Goal: Transaction & Acquisition: Purchase product/service

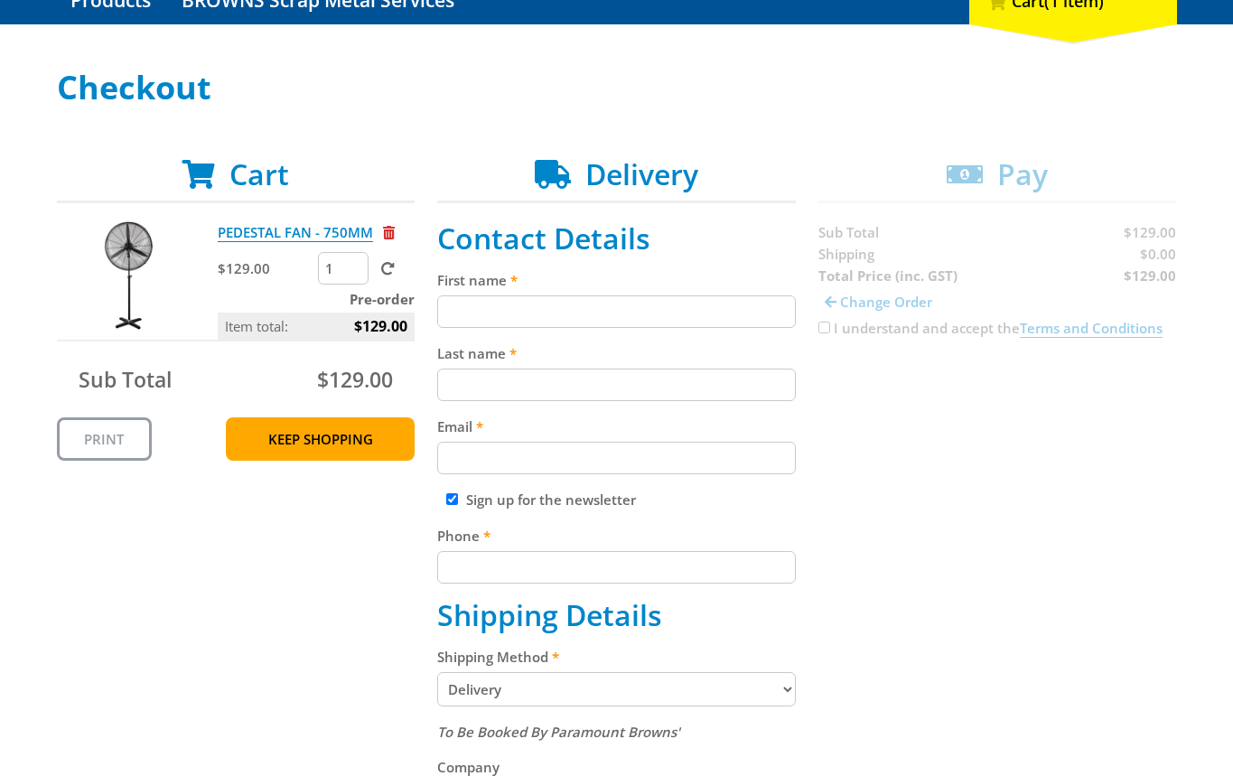
scroll to position [229, 0]
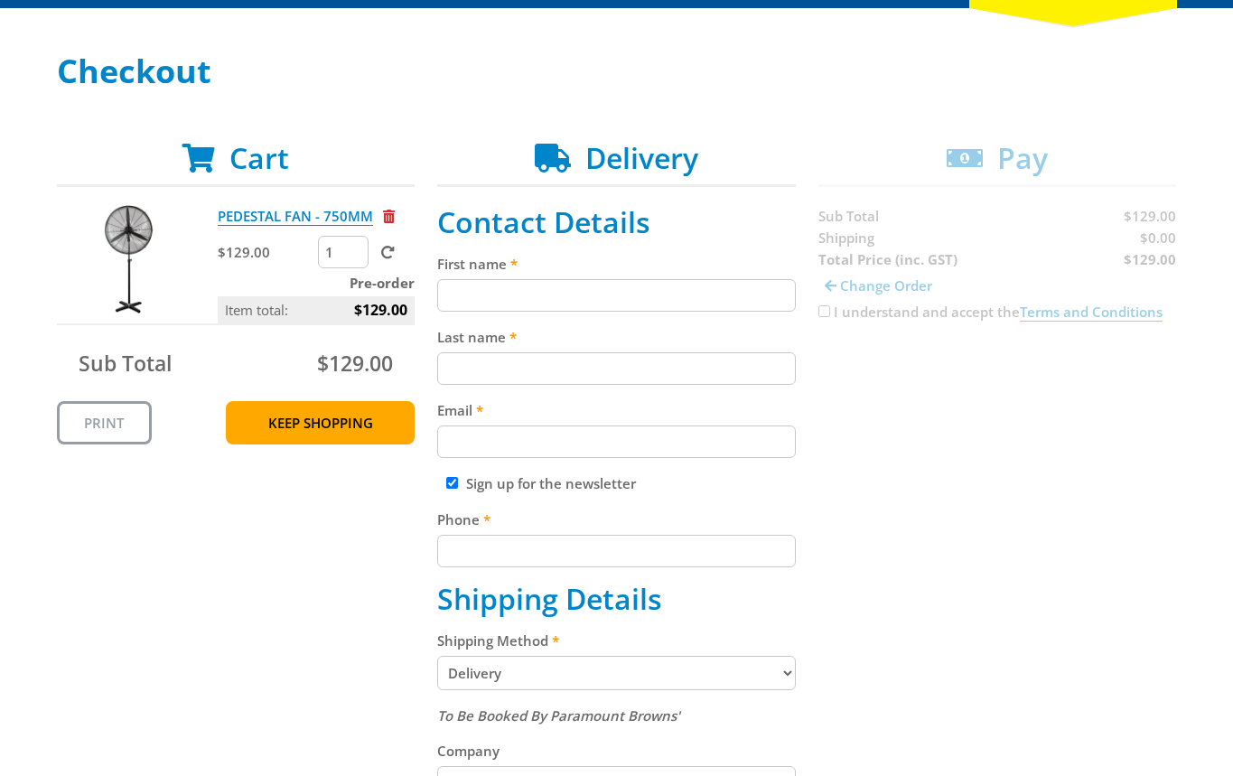
click at [511, 295] on input "First name" at bounding box center [616, 295] width 359 height 33
paste input "[PERSON_NAME]"
type input "[PERSON_NAME]"
click at [450, 376] on input "Last name" at bounding box center [616, 368] width 359 height 33
paste input "[PERSON_NAME]"
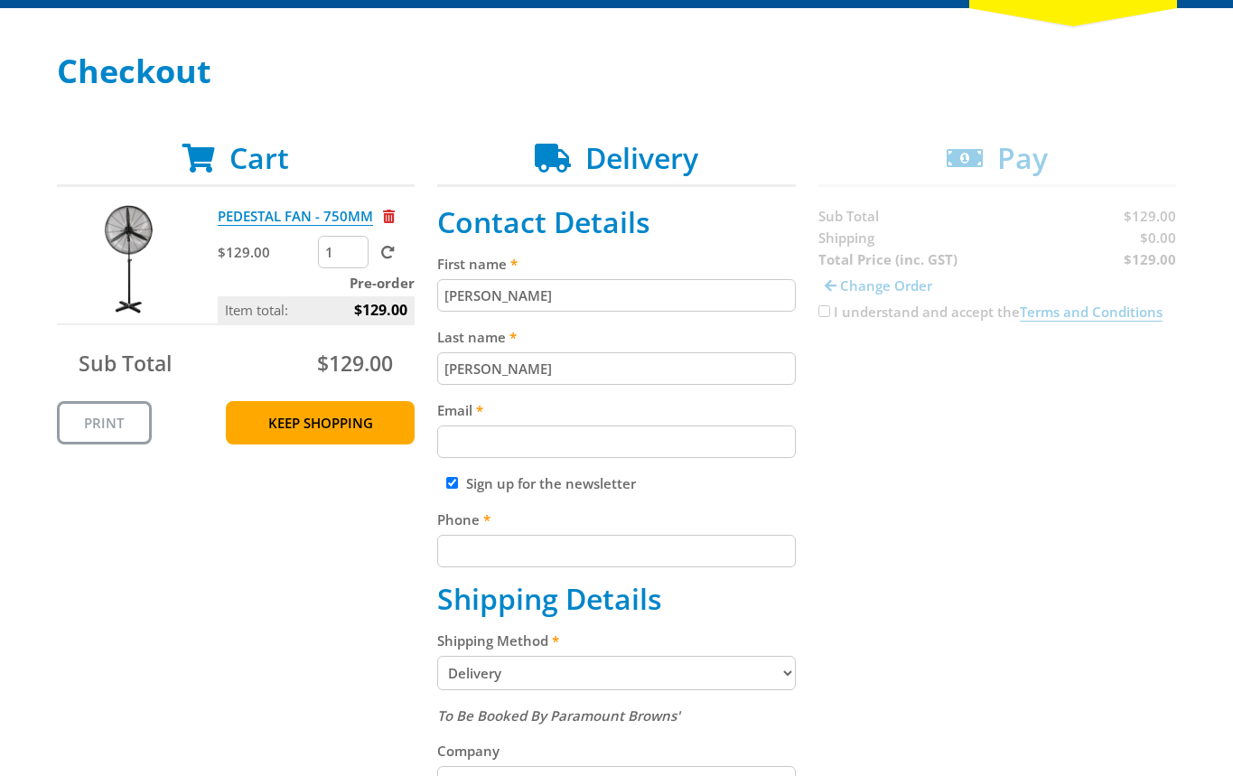
type input "[PERSON_NAME]"
click at [510, 434] on input "Email" at bounding box center [616, 441] width 359 height 33
paste input "[EMAIL_ADDRESS][DOMAIN_NAME]"
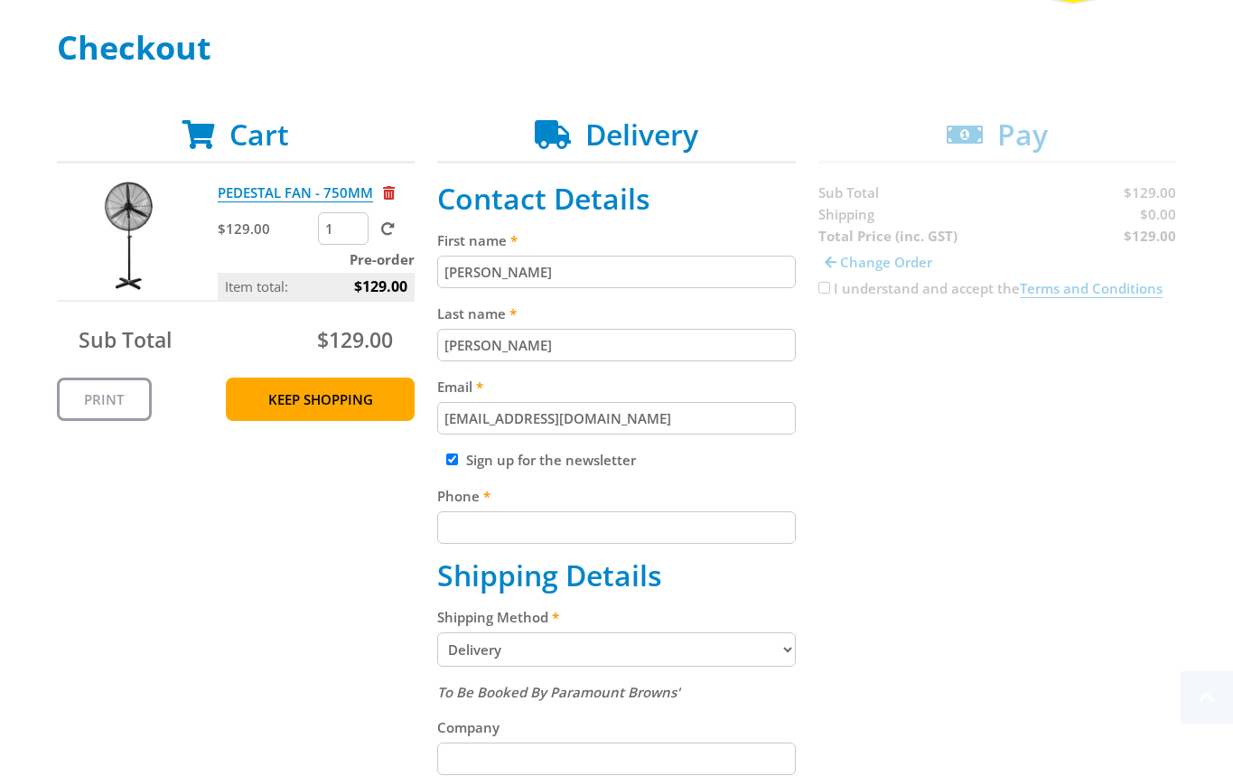
scroll to position [371, 0]
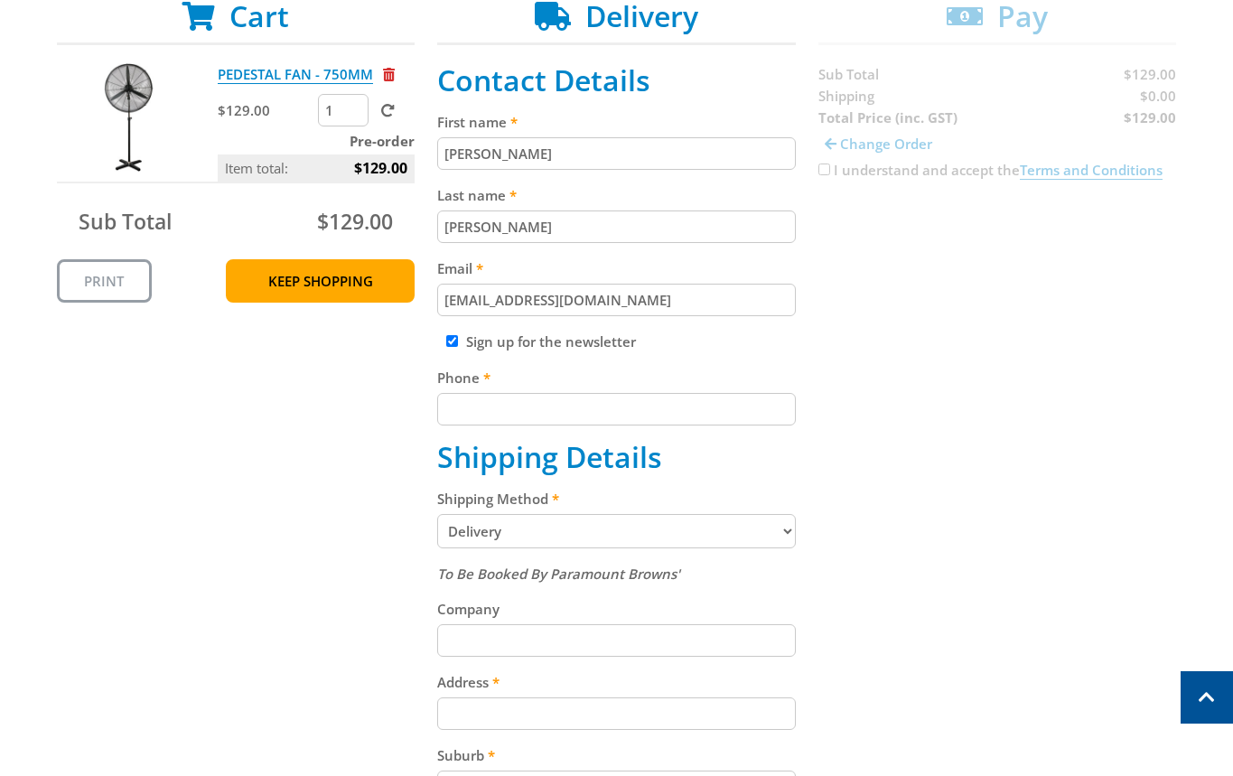
type input "[EMAIL_ADDRESS][DOMAIN_NAME]"
click at [530, 399] on input "Phone" at bounding box center [616, 409] width 359 height 33
paste input "[EMAIL_ADDRESS][DOMAIN_NAME]"
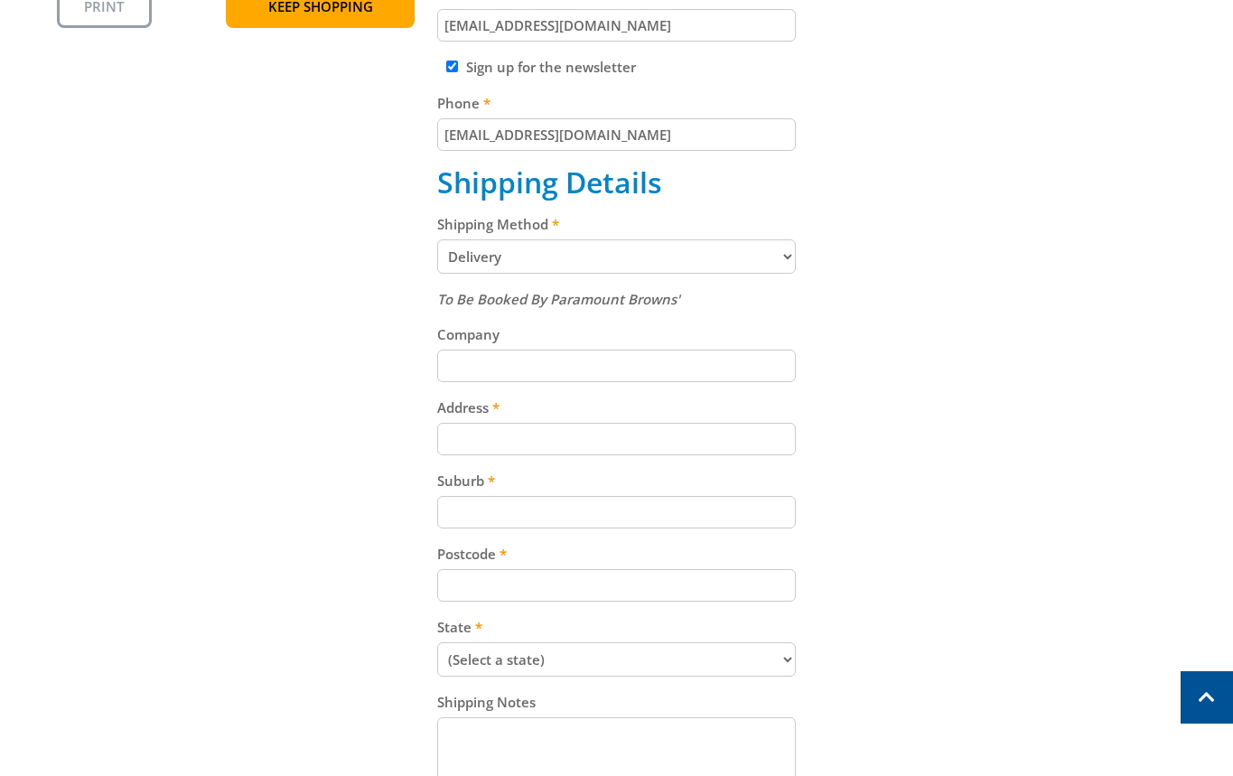
scroll to position [651, 0]
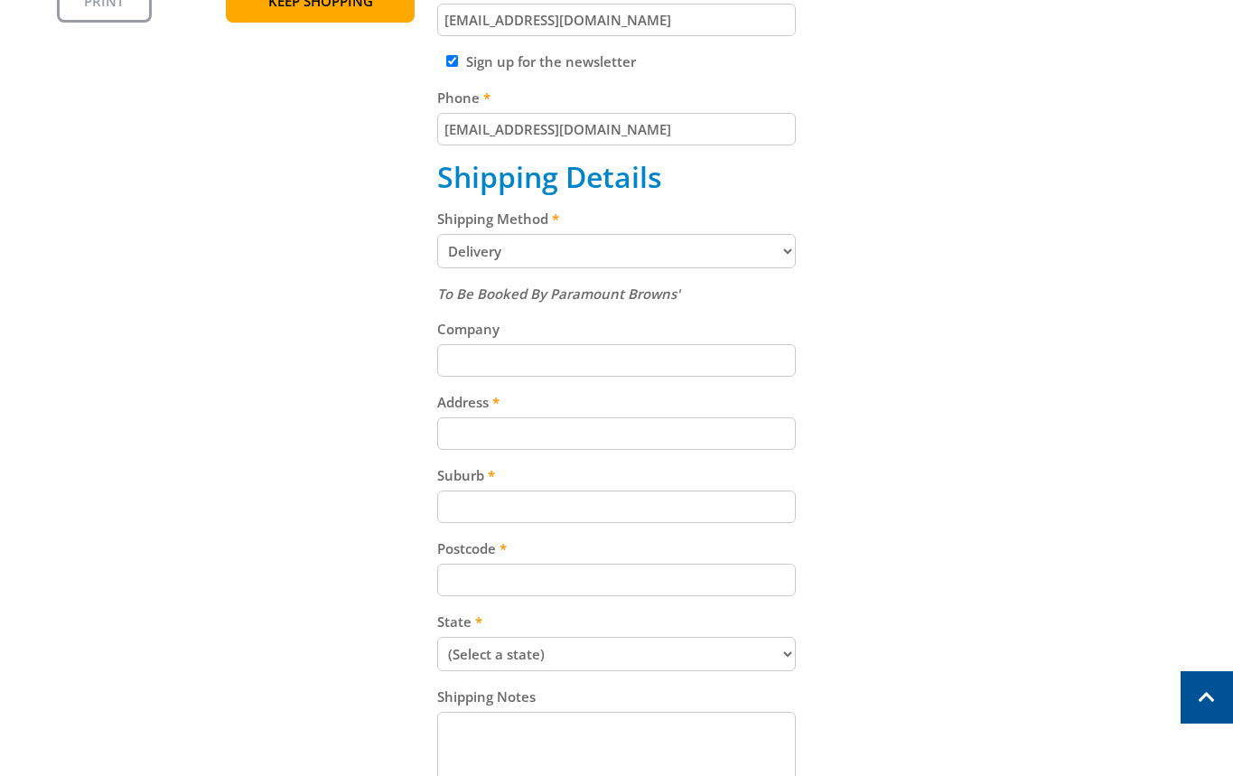
type input "[EMAIL_ADDRESS][DOMAIN_NAME]"
click at [602, 257] on div "Shipping Method Pickup from Gepps Cross Delivery" at bounding box center [616, 238] width 359 height 61
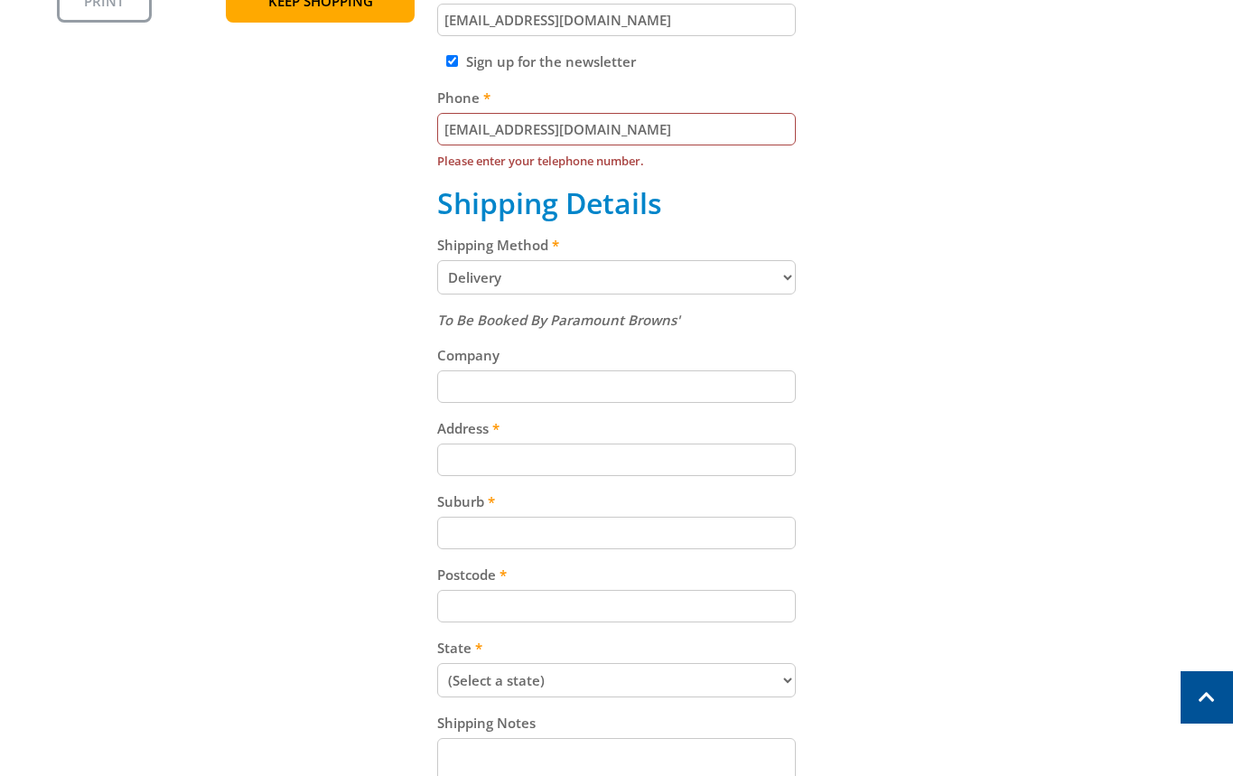
select select "Pickup"
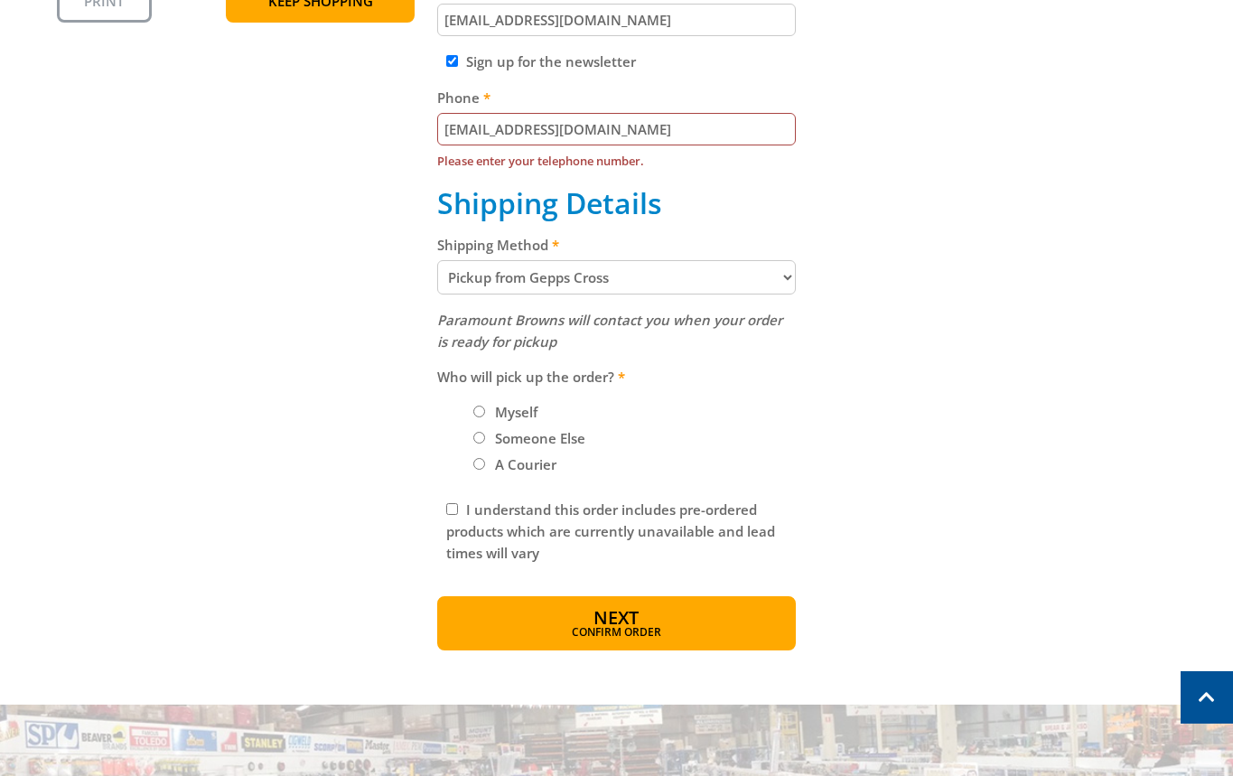
click at [521, 412] on label "Myself" at bounding box center [516, 412] width 55 height 31
click at [485, 412] on input "Myself" at bounding box center [479, 412] width 12 height 12
radio input "true"
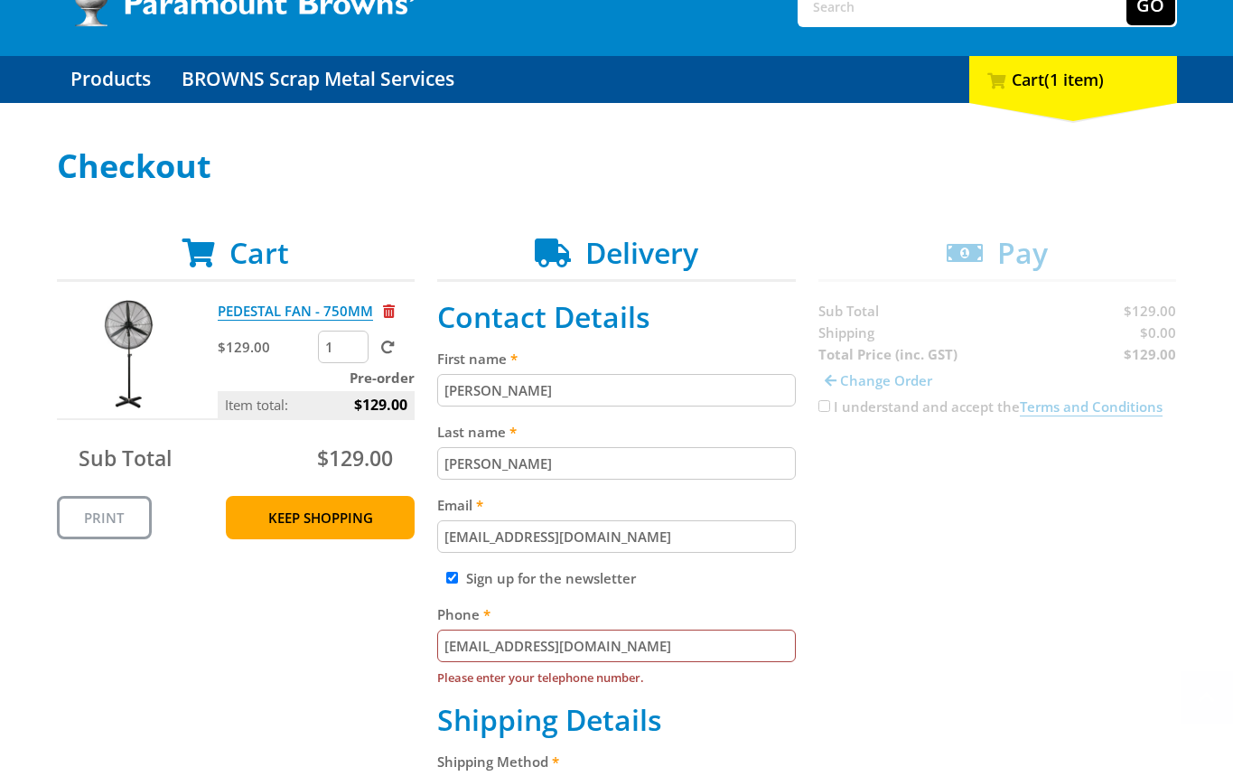
scroll to position [529, 0]
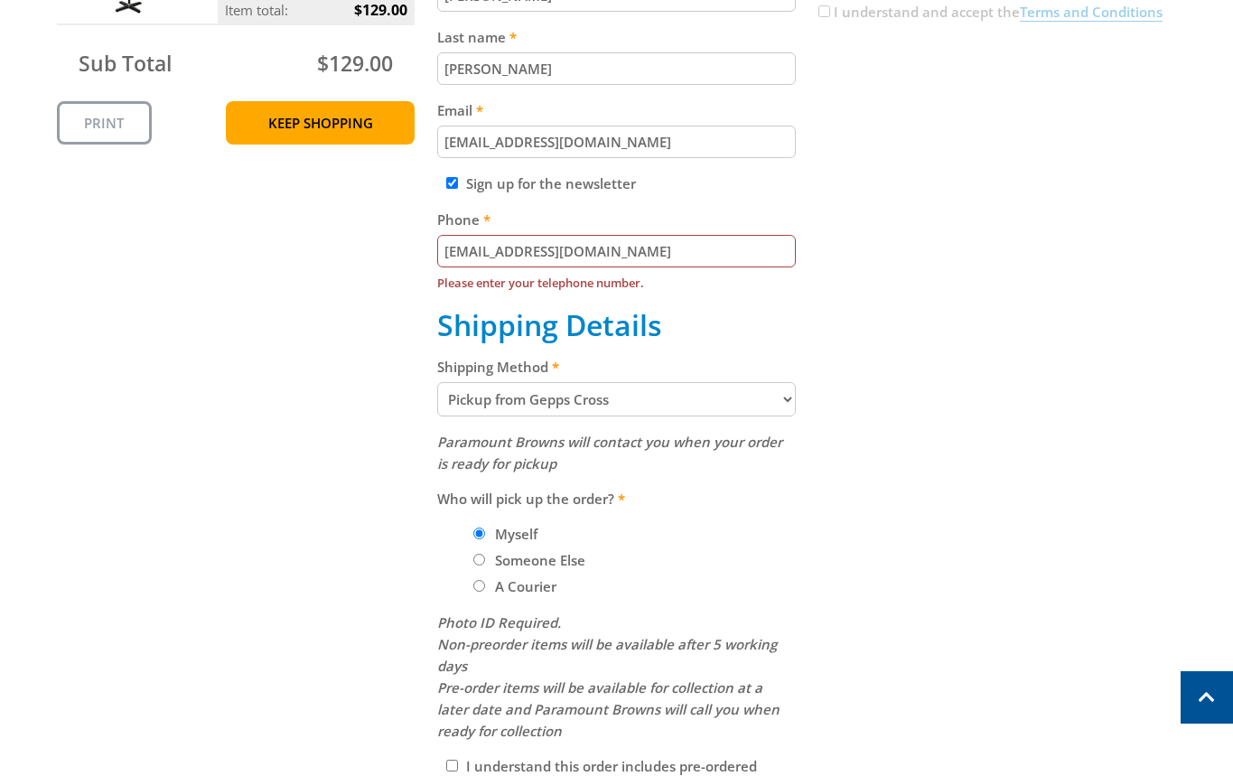
click at [638, 257] on input "[EMAIL_ADDRESS][DOMAIN_NAME]" at bounding box center [616, 251] width 359 height 33
click at [599, 245] on input "Phone" at bounding box center [616, 251] width 359 height 33
paste input "[PHONE_NUMBER]"
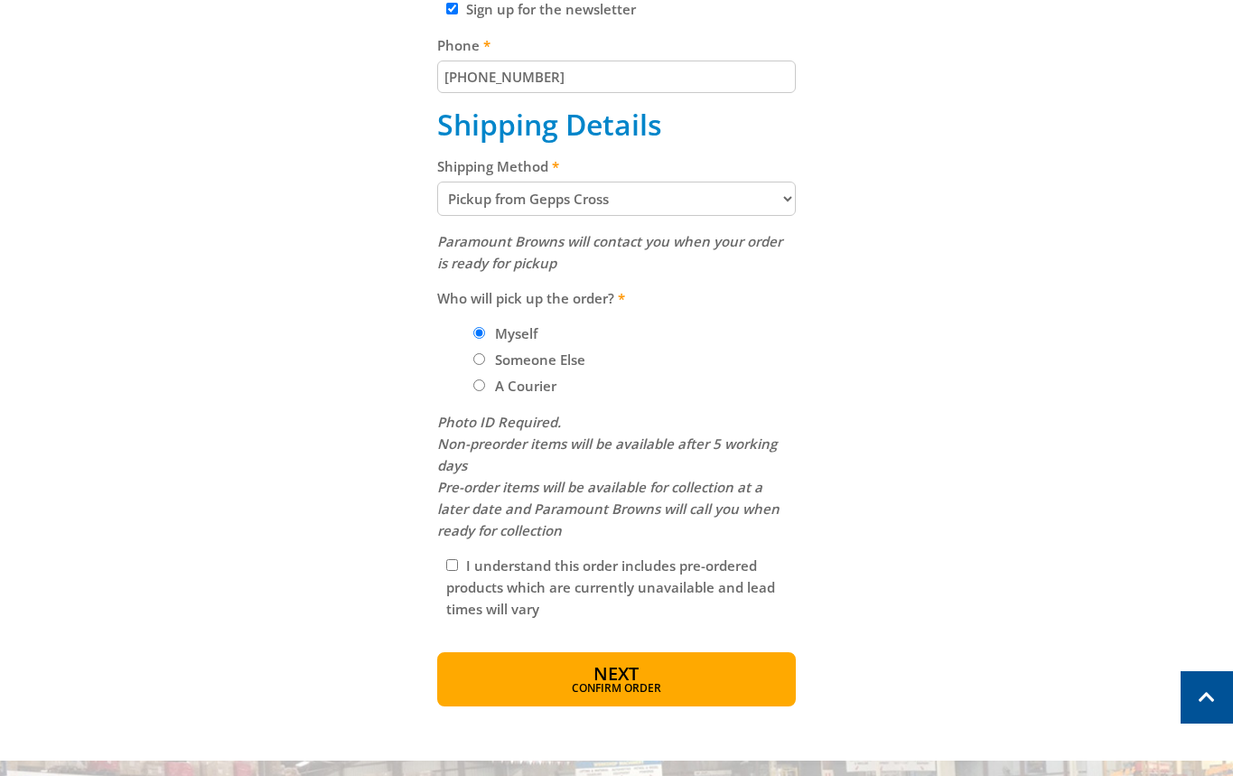
scroll to position [722, 0]
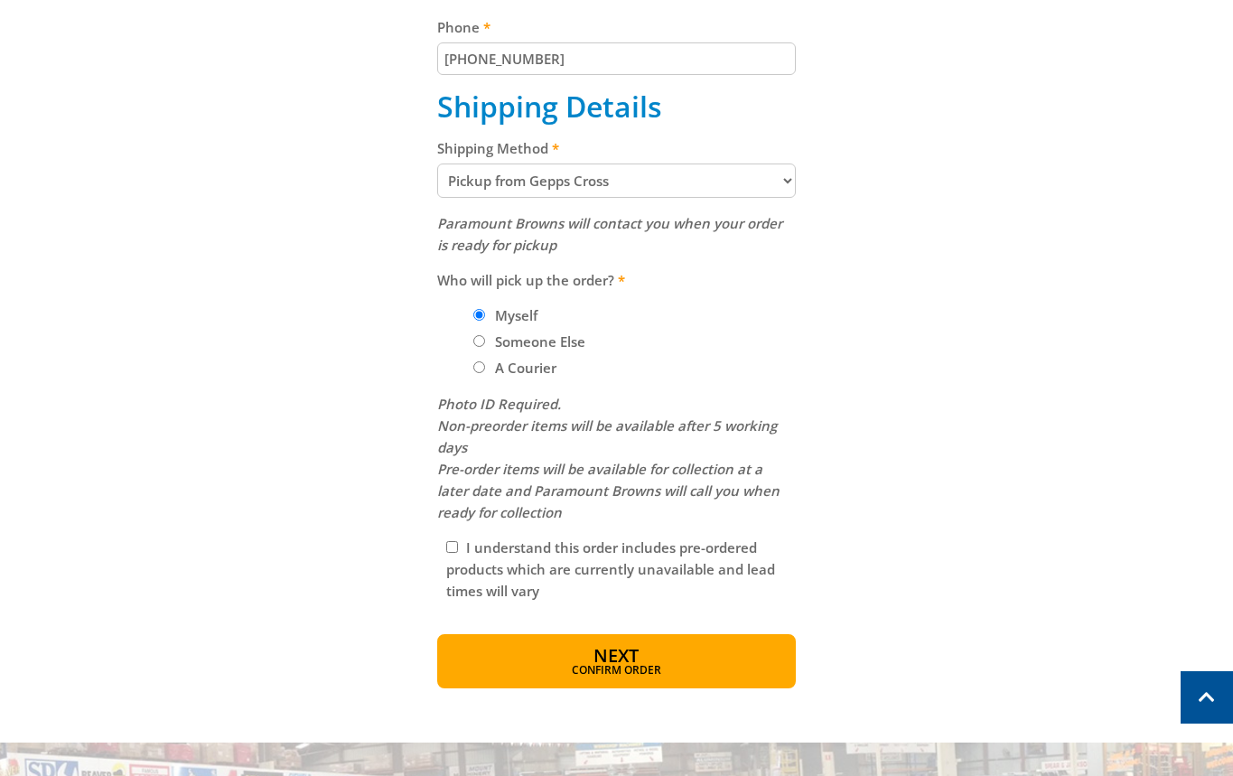
type input "[PHONE_NUMBER]"
click at [558, 191] on select "Pickup from Gepps Cross Delivery" at bounding box center [616, 180] width 359 height 34
select select "Delivery"
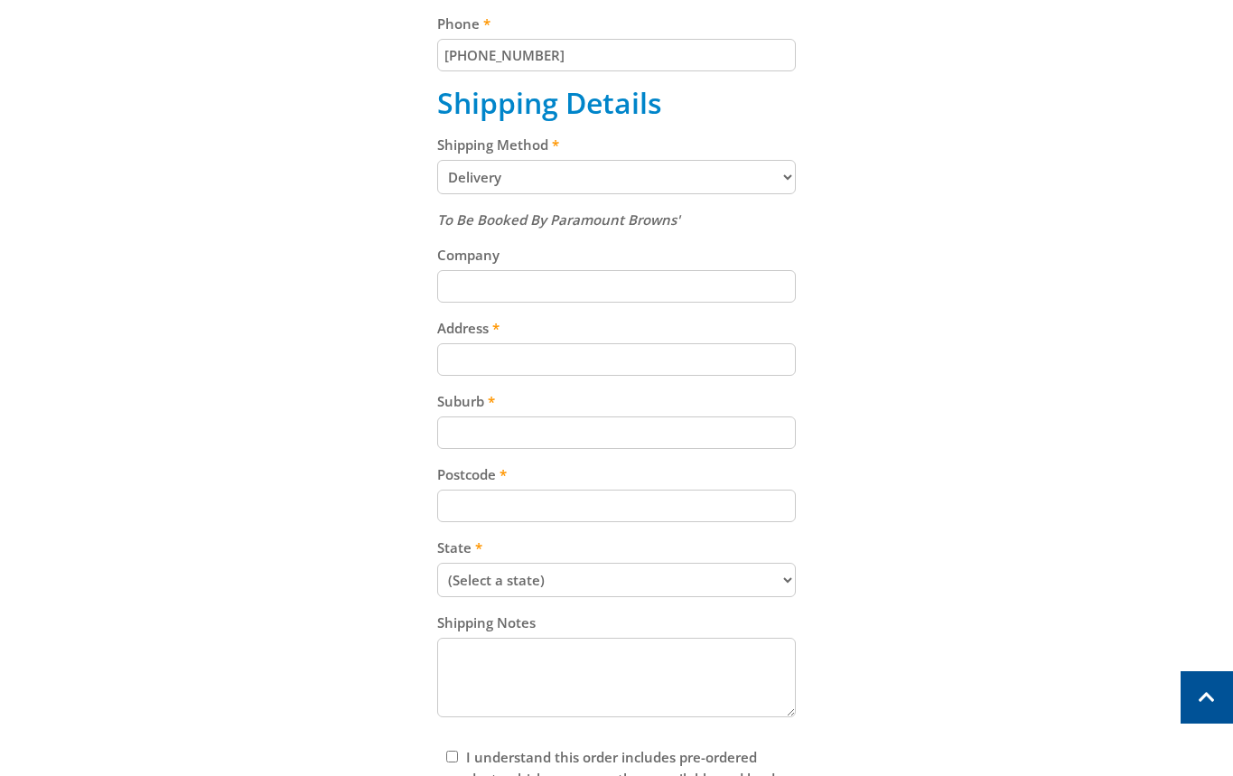
scroll to position [738, 0]
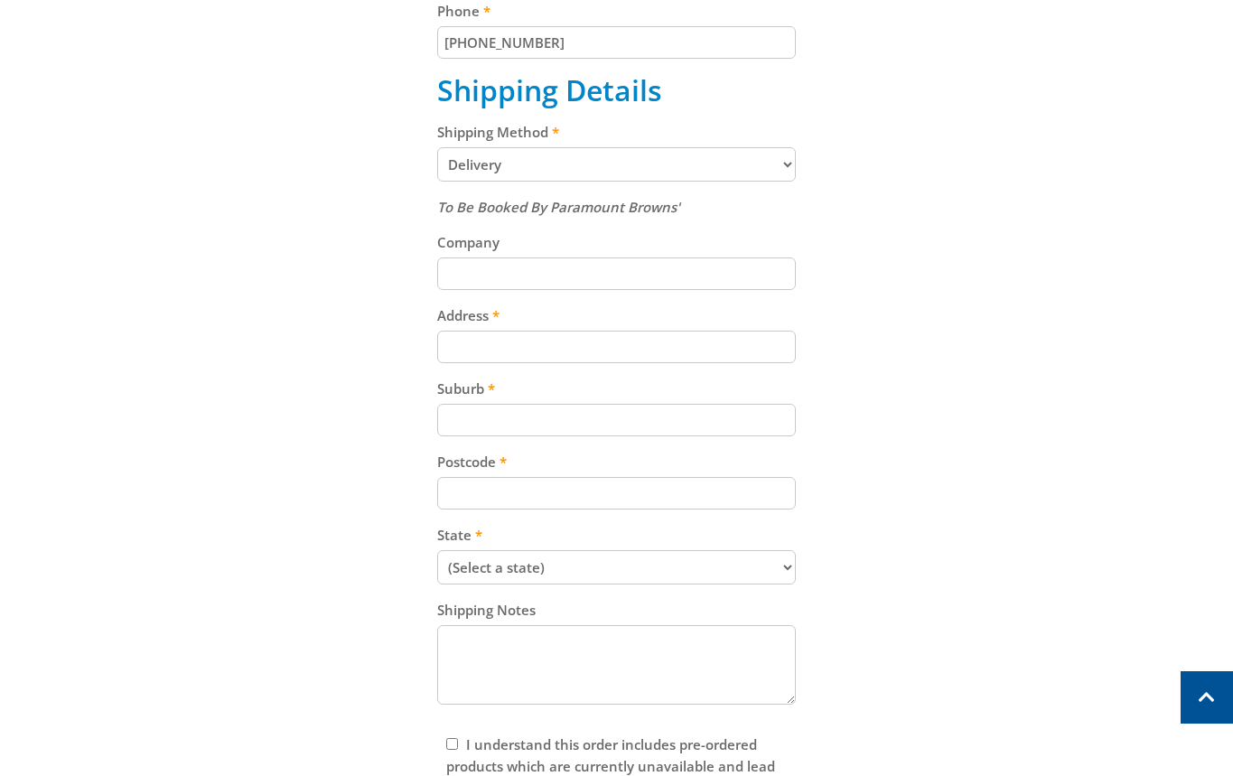
click at [562, 339] on input "Address" at bounding box center [616, 347] width 359 height 33
paste input "[STREET_ADDRESS]"
type input "[STREET_ADDRESS]"
paste input "Gepps Cross"
click at [635, 421] on input "Gepps Cross" at bounding box center [616, 420] width 359 height 33
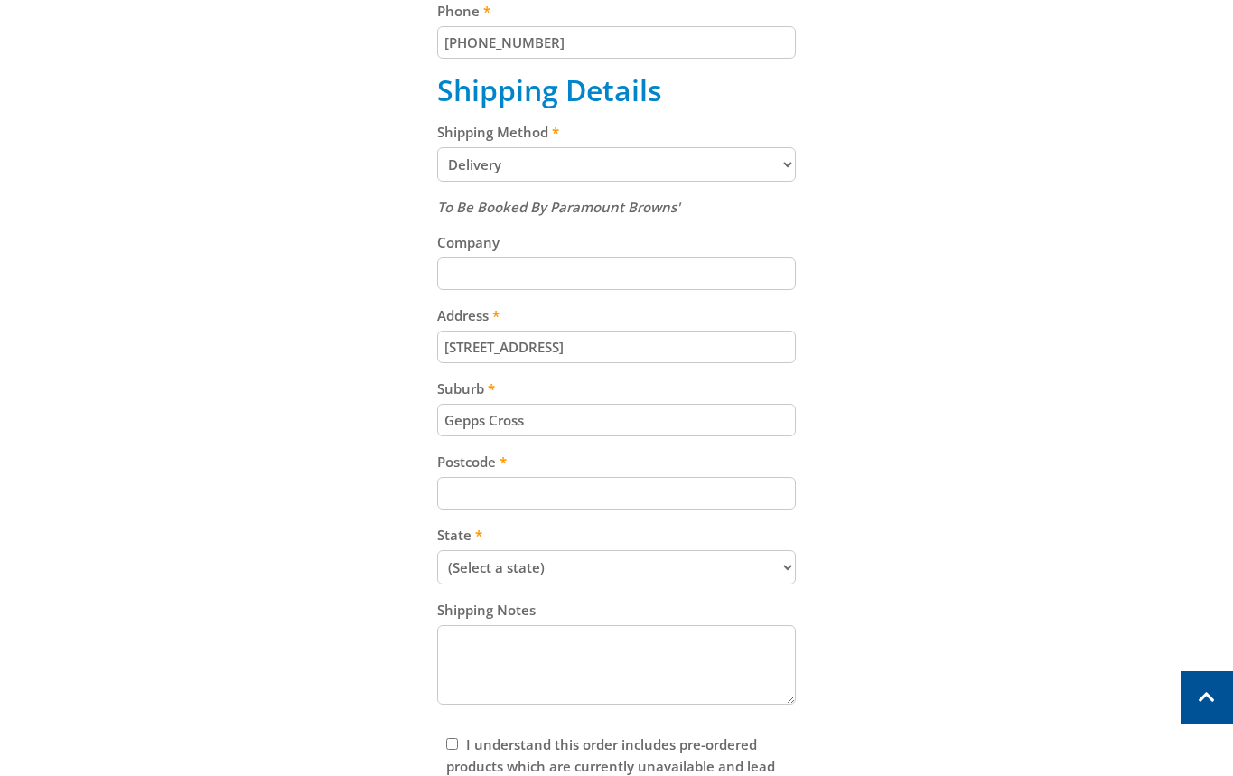
type input "Gepps Cross"
click at [484, 481] on input "Postcode" at bounding box center [616, 493] width 359 height 33
paste input "5094"
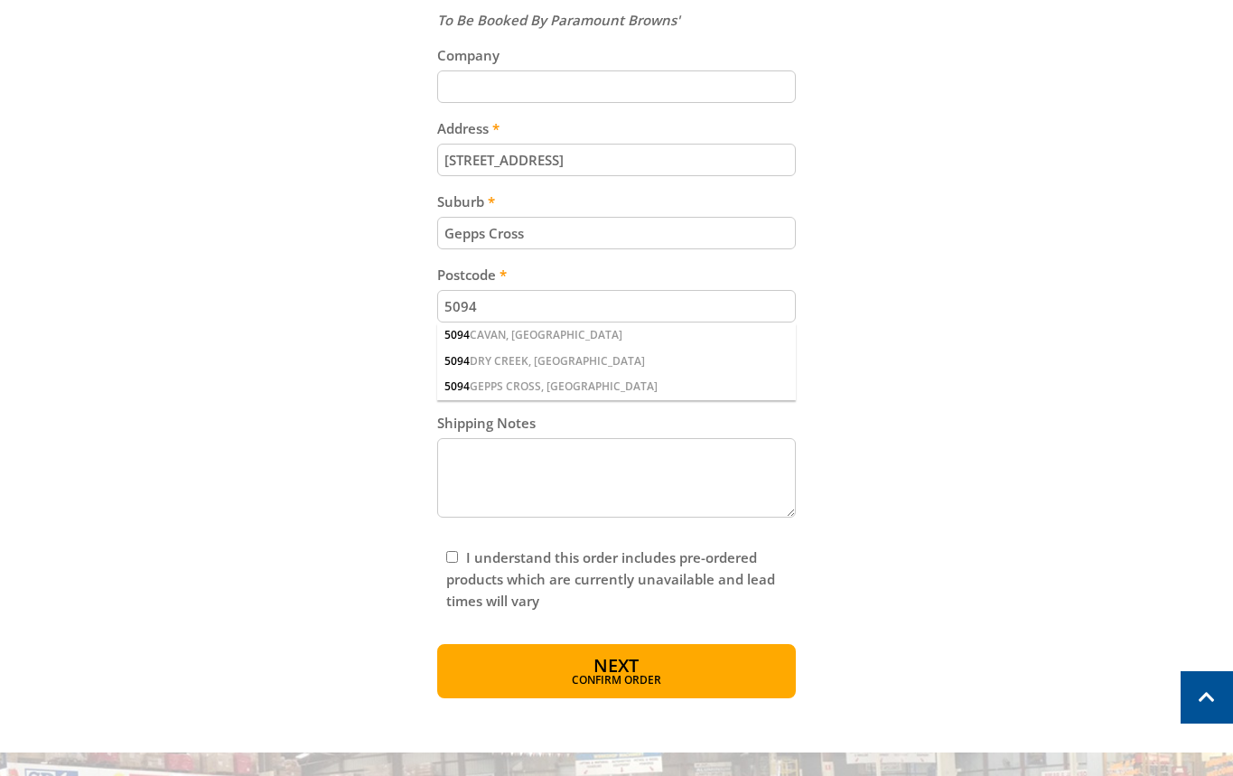
scroll to position [928, 0]
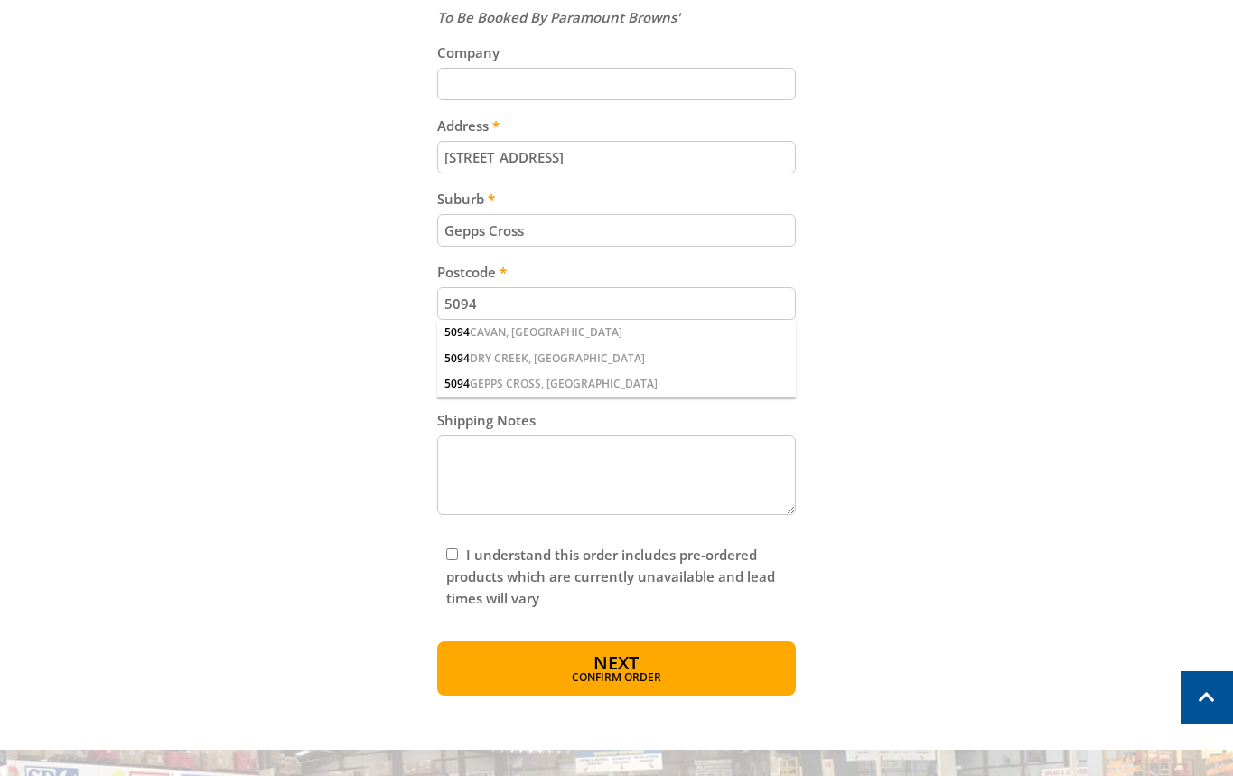
type input "5094"
click at [376, 377] on div "Cart PEDESTAL FAN - 750MM $129.00 1 Pre-order Item total: $129.00 Sub Total $12…" at bounding box center [617, 69] width 1120 height 1253
click at [584, 383] on select "(Select a state) [GEOGRAPHIC_DATA] [GEOGRAPHIC_DATA] [GEOGRAPHIC_DATA] [GEOGRAP…" at bounding box center [616, 377] width 359 height 34
select select "SA"
click at [437, 360] on select "(Select a state) [GEOGRAPHIC_DATA] [GEOGRAPHIC_DATA] [GEOGRAPHIC_DATA] [GEOGRAP…" at bounding box center [616, 377] width 359 height 34
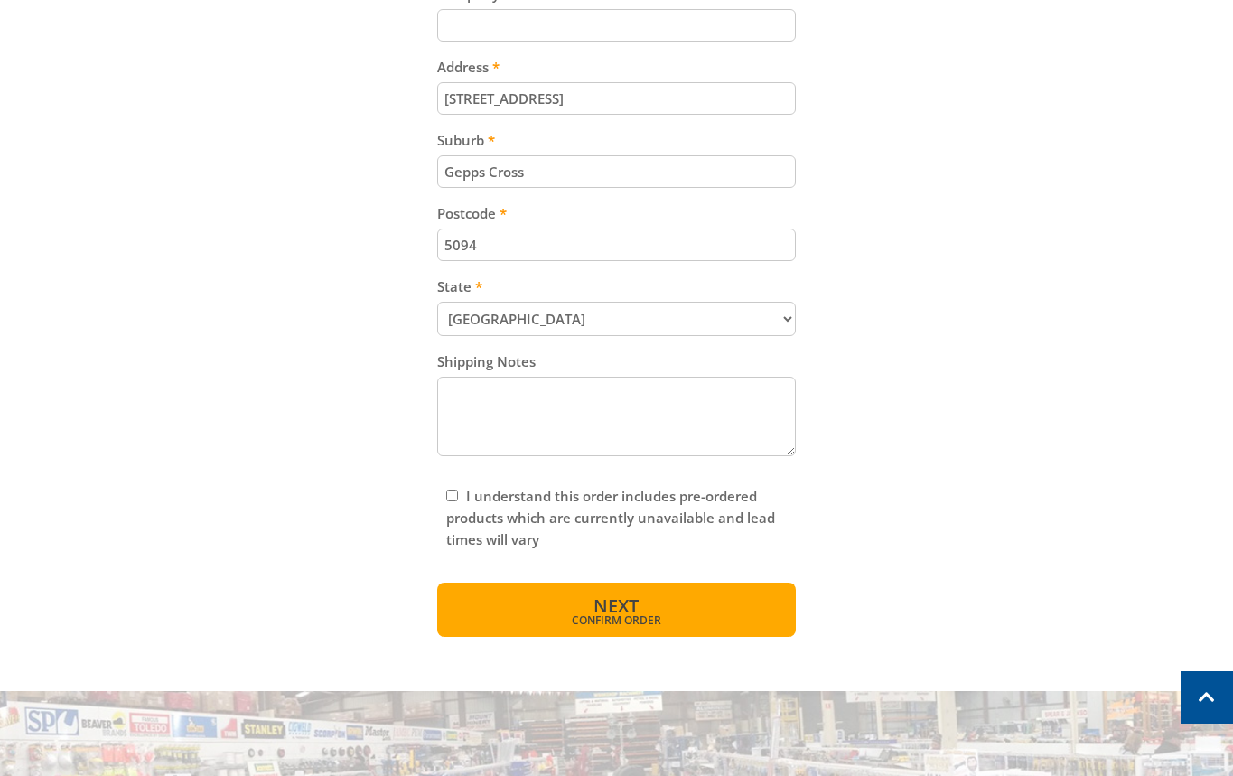
scroll to position [987, 0]
click at [599, 600] on span "Next" at bounding box center [615, 605] width 45 height 24
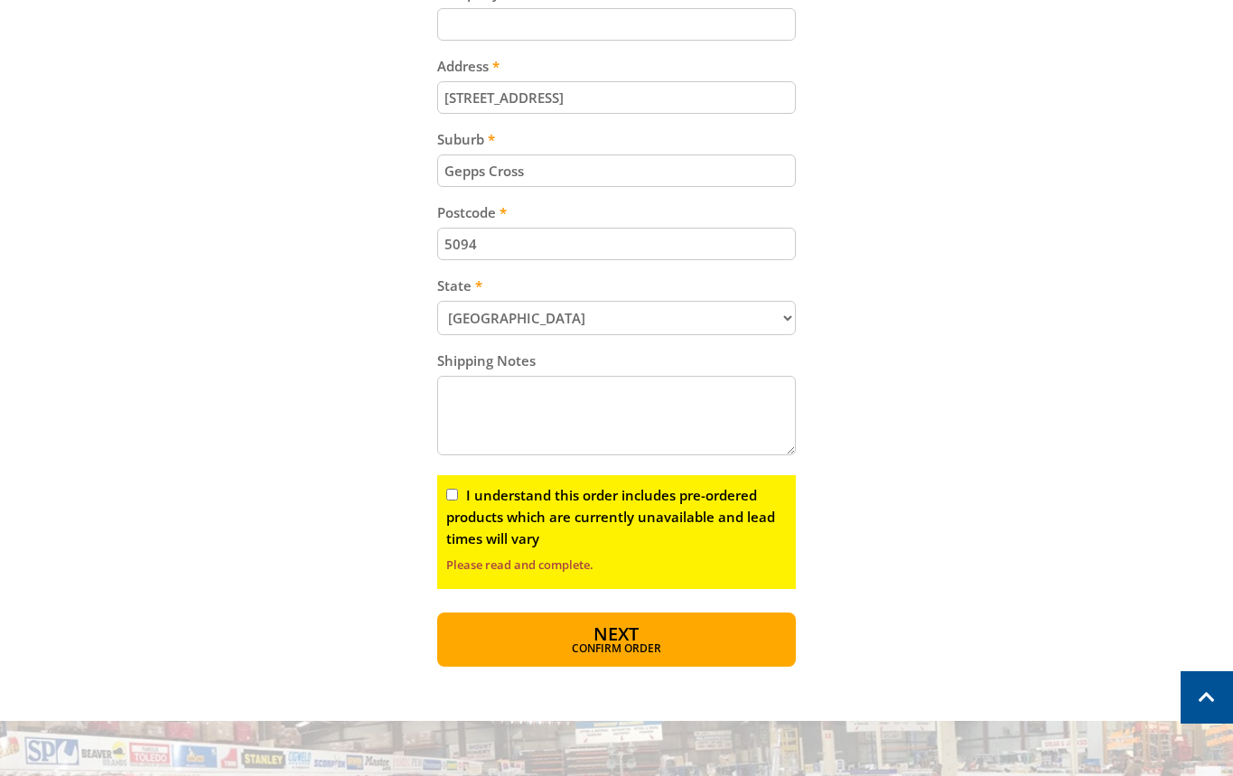
click at [453, 490] on input "I understand this order includes pre-ordered products which are currently unava…" at bounding box center [452, 495] width 12 height 12
checkbox input "true"
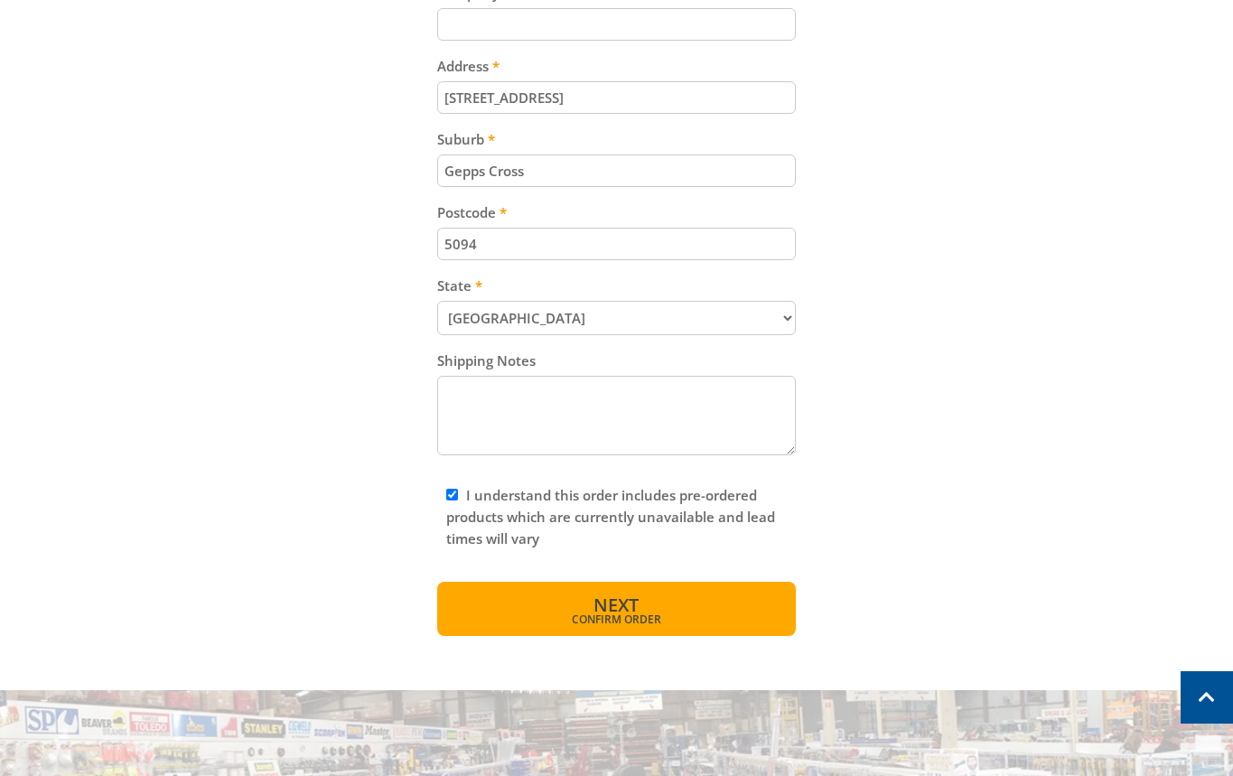
click at [609, 624] on span "Confirm order" at bounding box center [616, 619] width 281 height 11
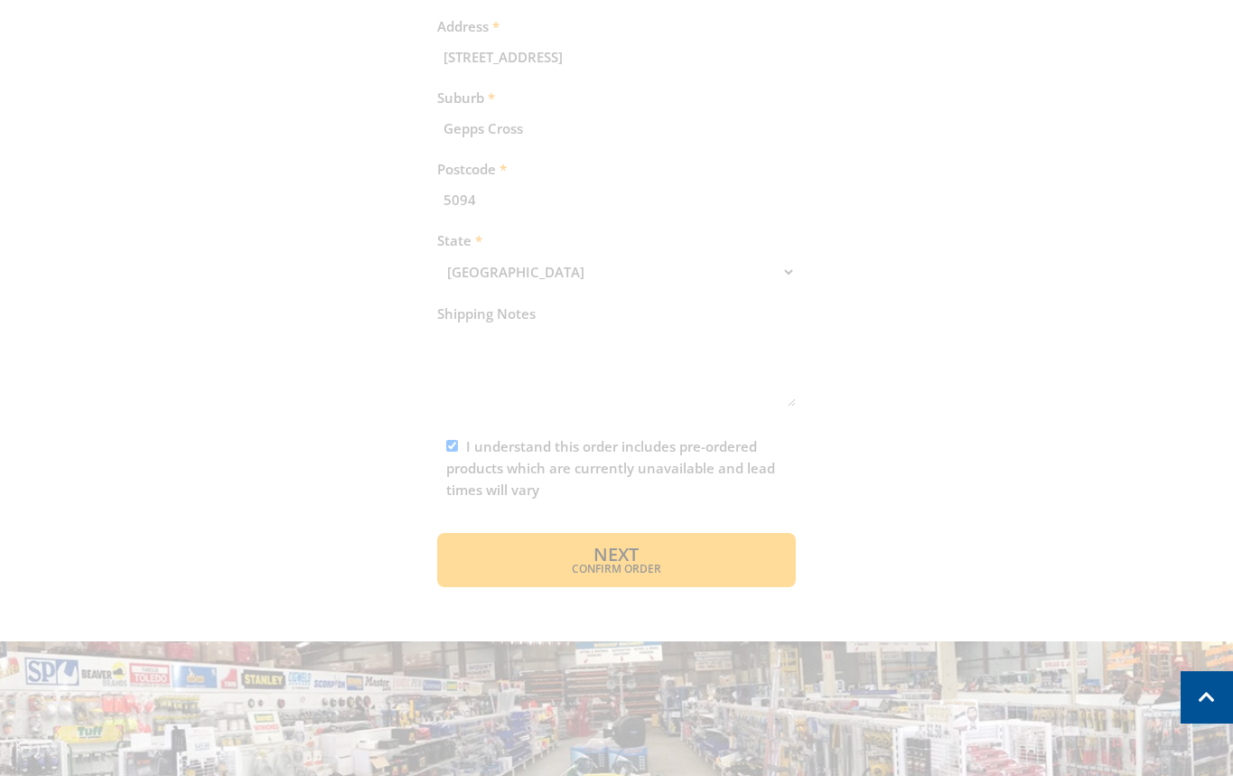
scroll to position [1070, 0]
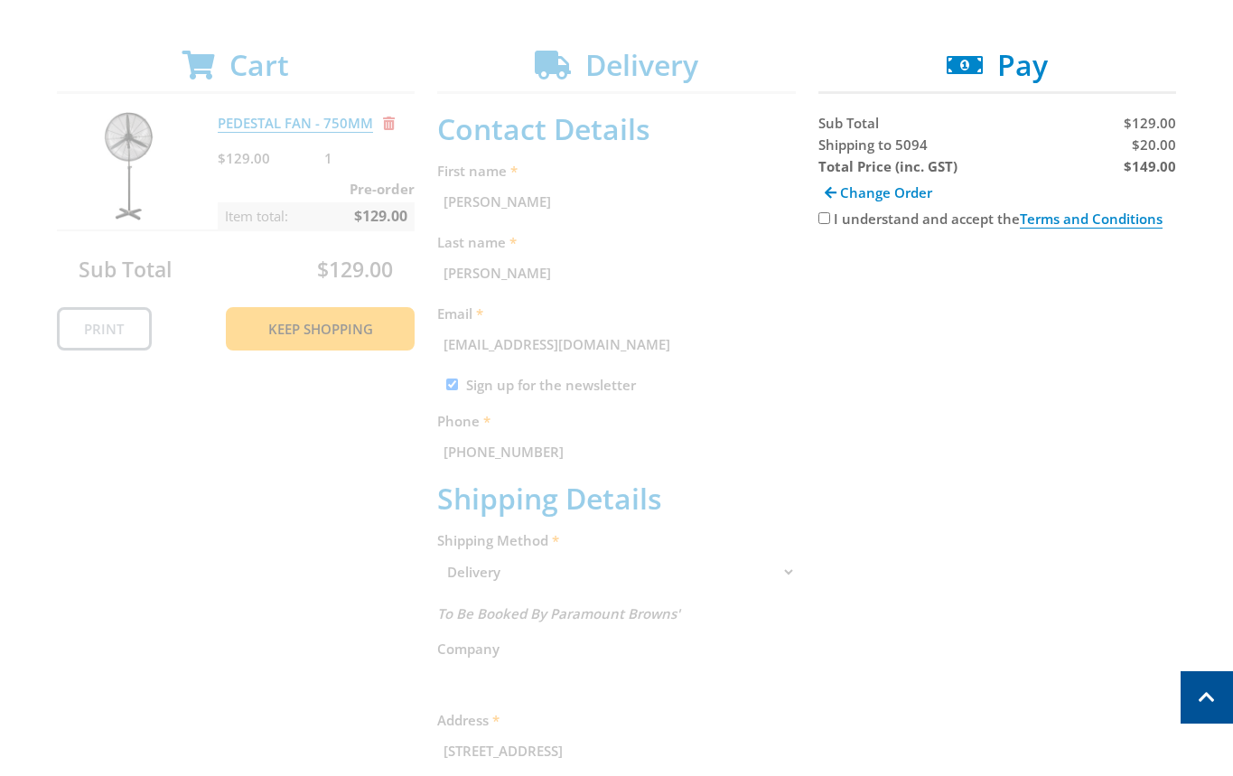
scroll to position [231, 0]
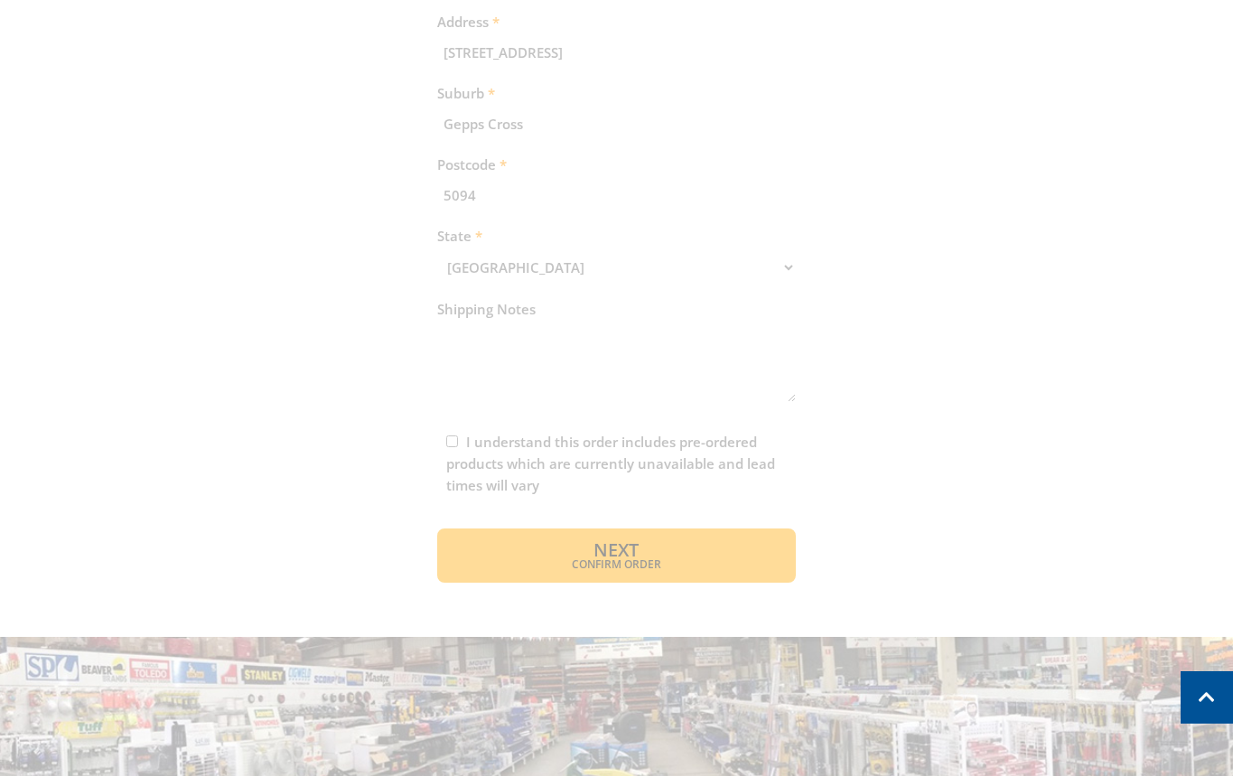
scroll to position [1023, 0]
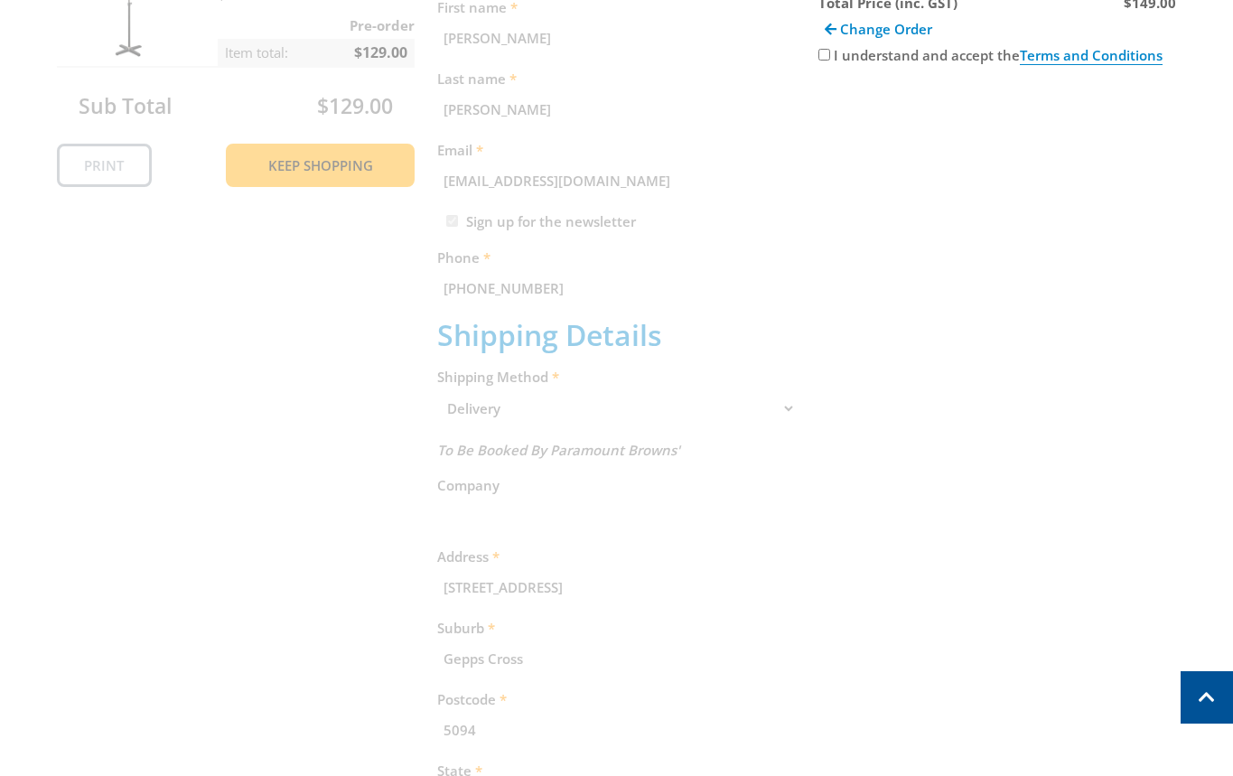
scroll to position [485, 0]
click at [821, 56] on input "I understand and accept the Terms and Conditions" at bounding box center [824, 56] width 12 height 12
checkbox input "true"
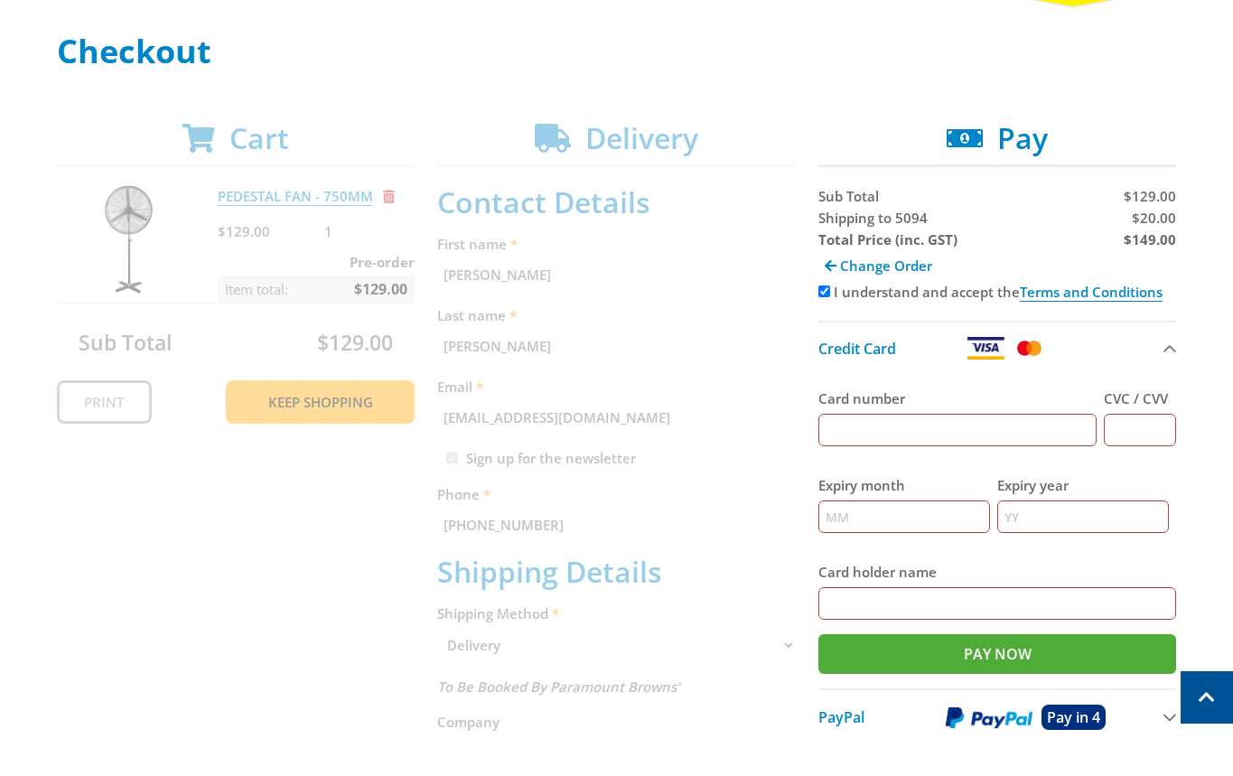
scroll to position [243, 0]
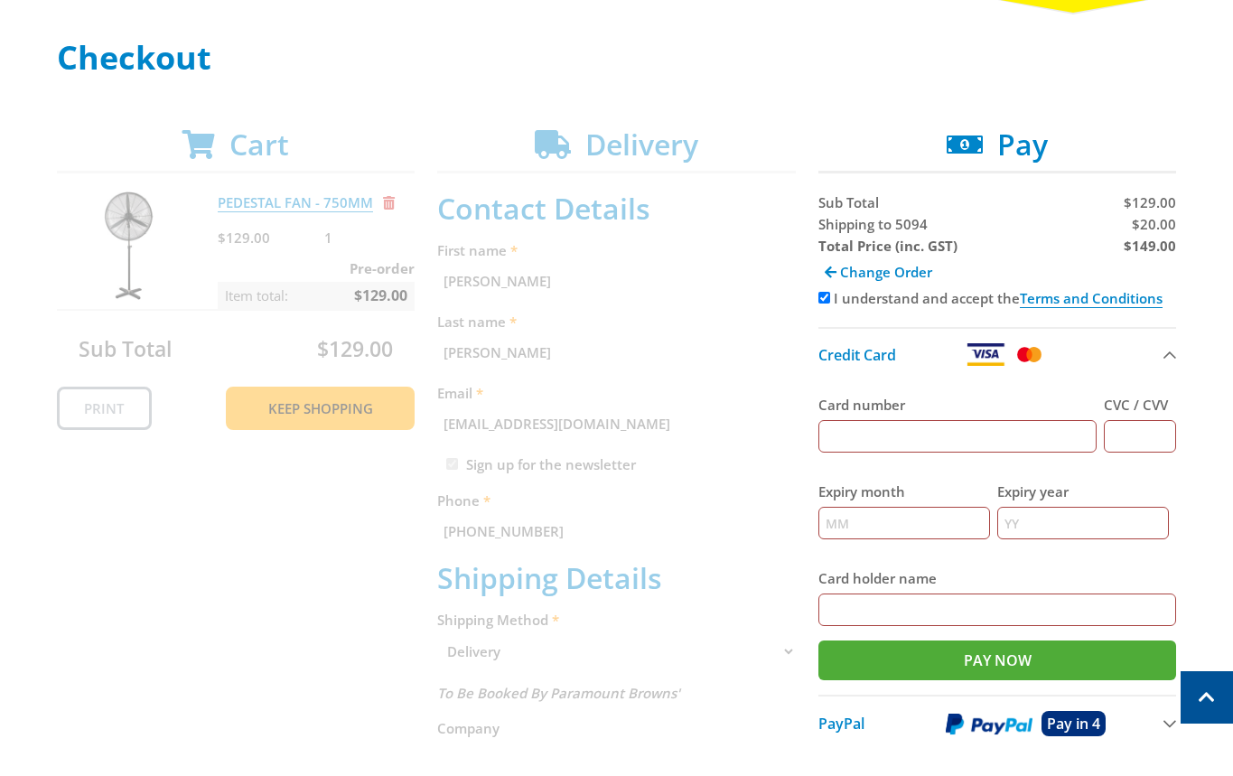
click at [1150, 237] on strong "$149.00" at bounding box center [1150, 246] width 52 height 18
click at [1152, 227] on span "$20.00" at bounding box center [1154, 224] width 44 height 18
copy span "20.00"
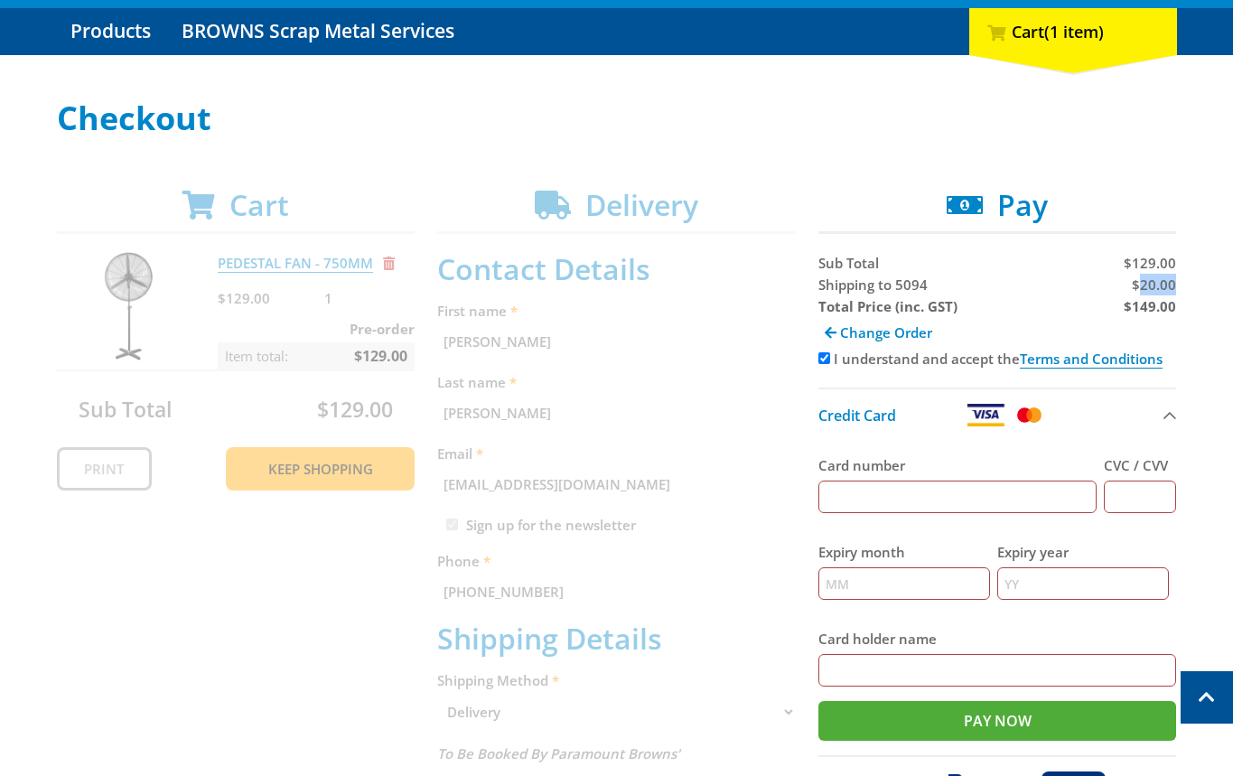
scroll to position [182, 0]
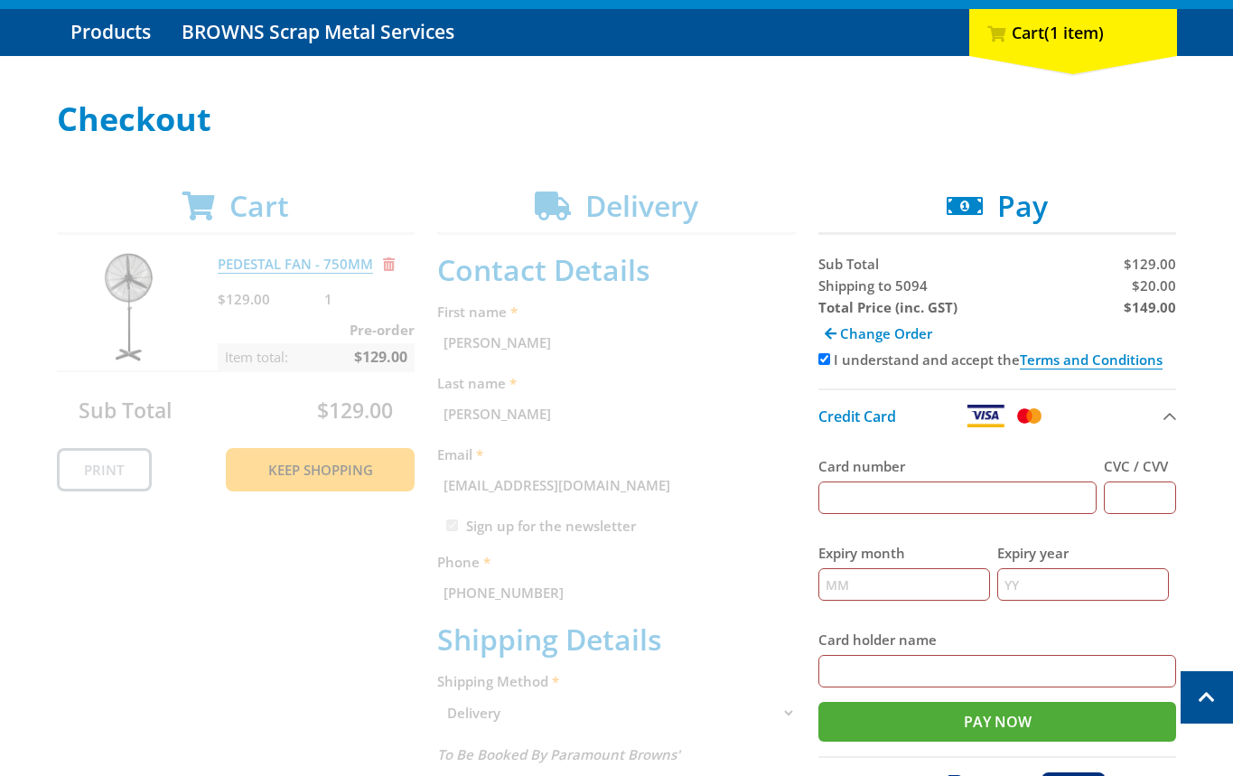
click at [1146, 309] on strong "$149.00" at bounding box center [1150, 307] width 52 height 18
copy strong "149.00"
click at [1155, 283] on span "$20.00" at bounding box center [1154, 285] width 44 height 18
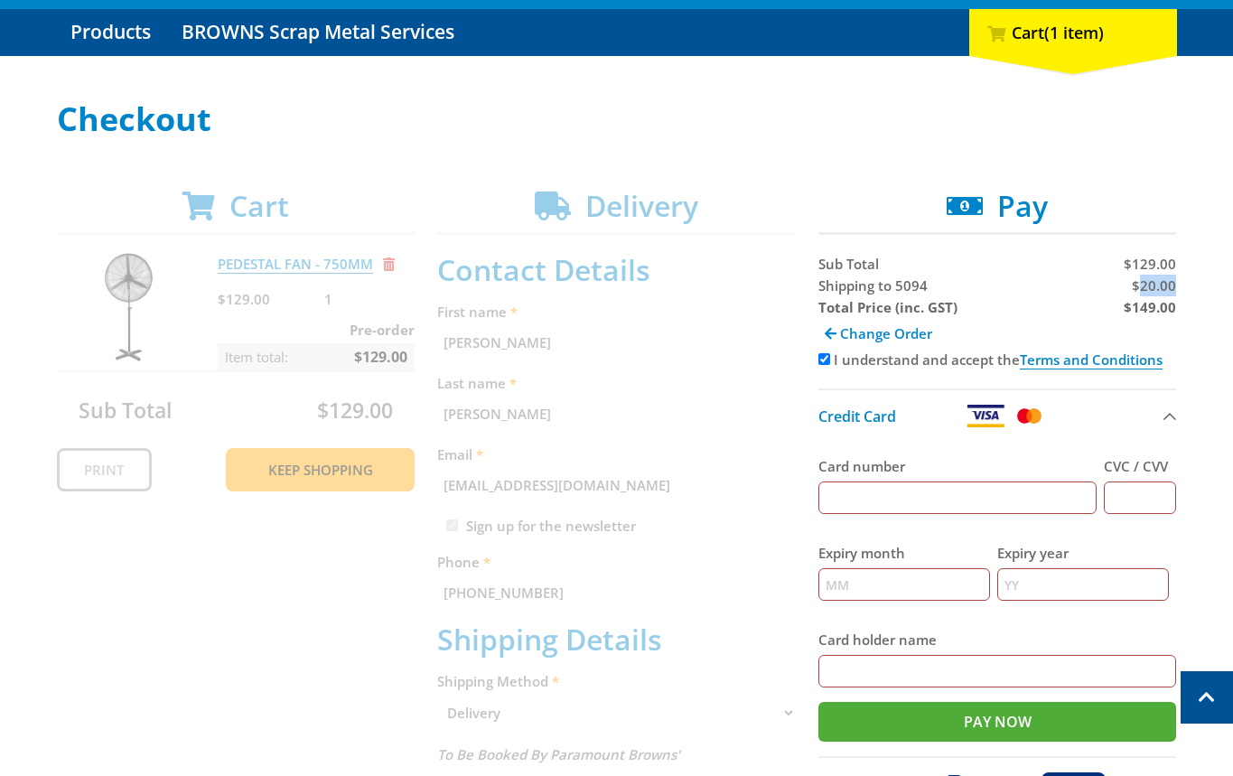
copy span "20.00"
click at [1002, 292] on div "$20.00" at bounding box center [1088, 286] width 175 height 22
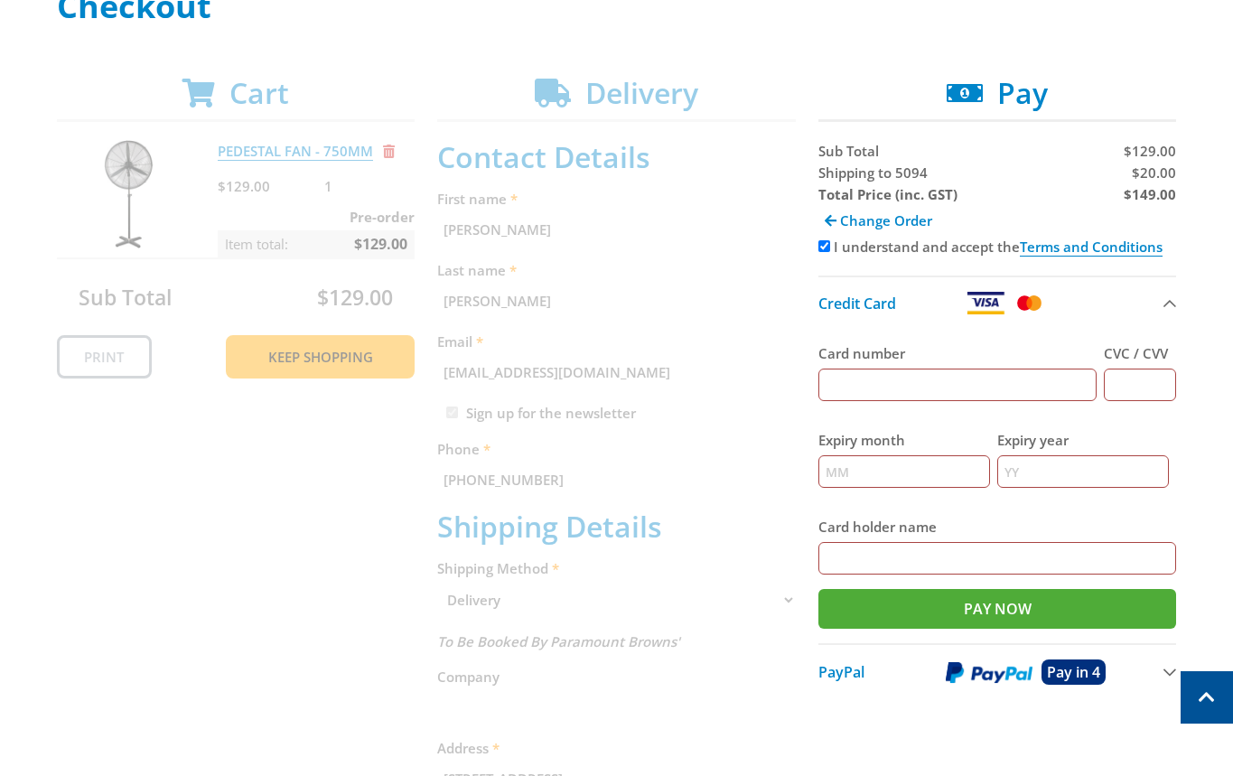
scroll to position [417, 0]
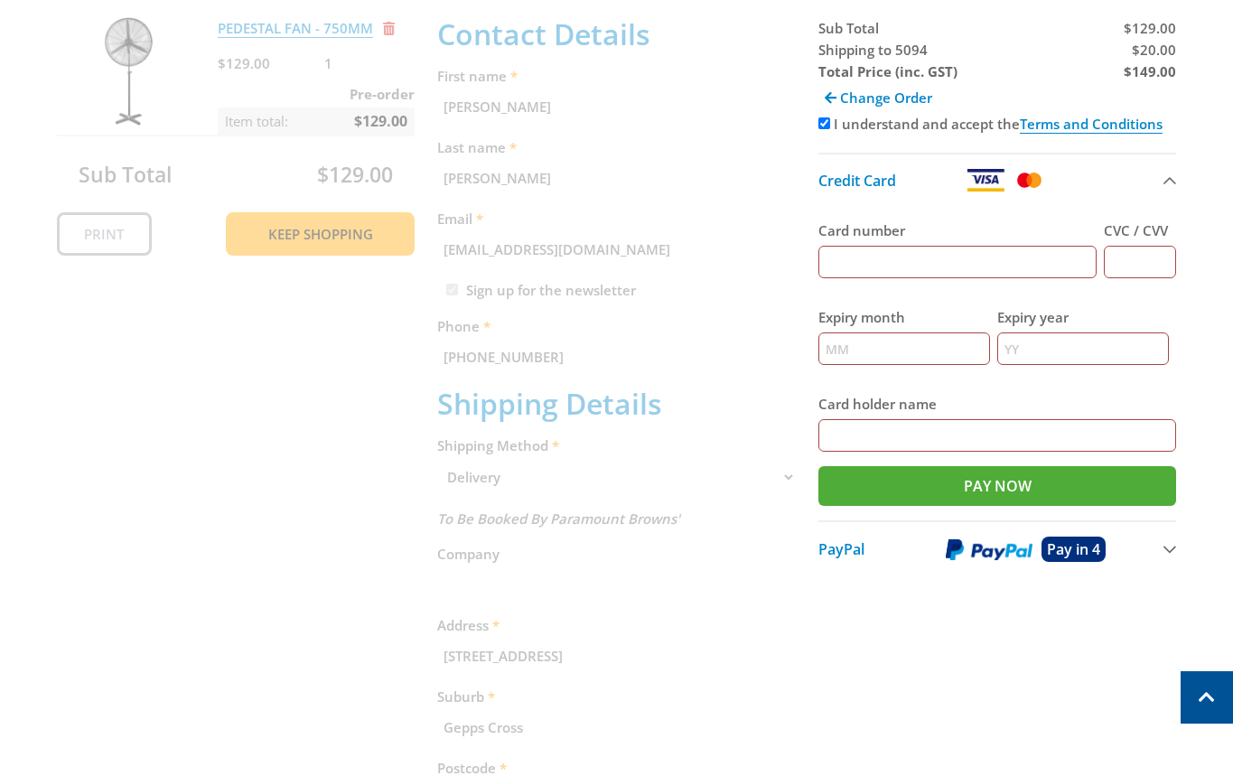
click at [877, 258] on input "Card number" at bounding box center [957, 262] width 279 height 33
click at [882, 267] on input "Card number" at bounding box center [957, 262] width 279 height 33
paste input "5454545454545454"
click at [911, 263] on input "5454545454545454" at bounding box center [957, 262] width 279 height 33
type input "5454545454545454"
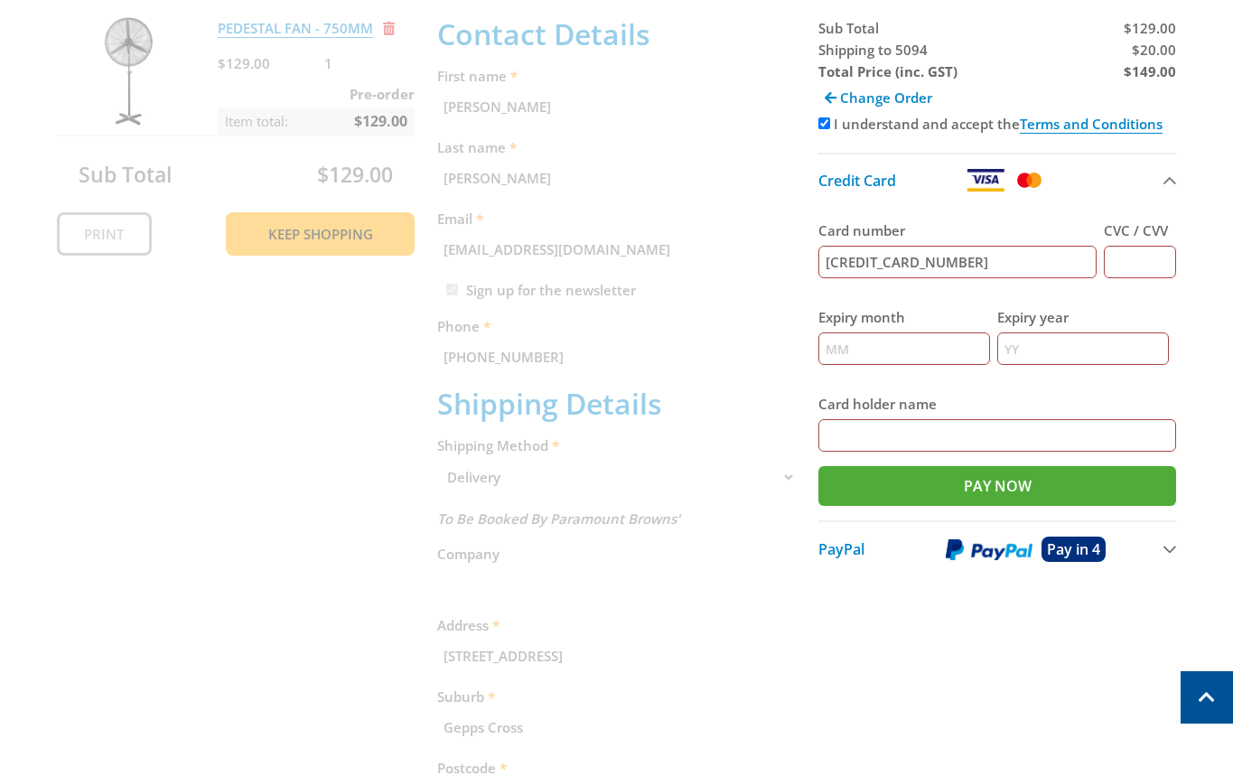
click at [1124, 259] on input "CVC / CVV" at bounding box center [1140, 262] width 72 height 33
type input "123"
click at [884, 347] on input "Expiry month" at bounding box center [904, 348] width 172 height 33
type input "`"
type input "12"
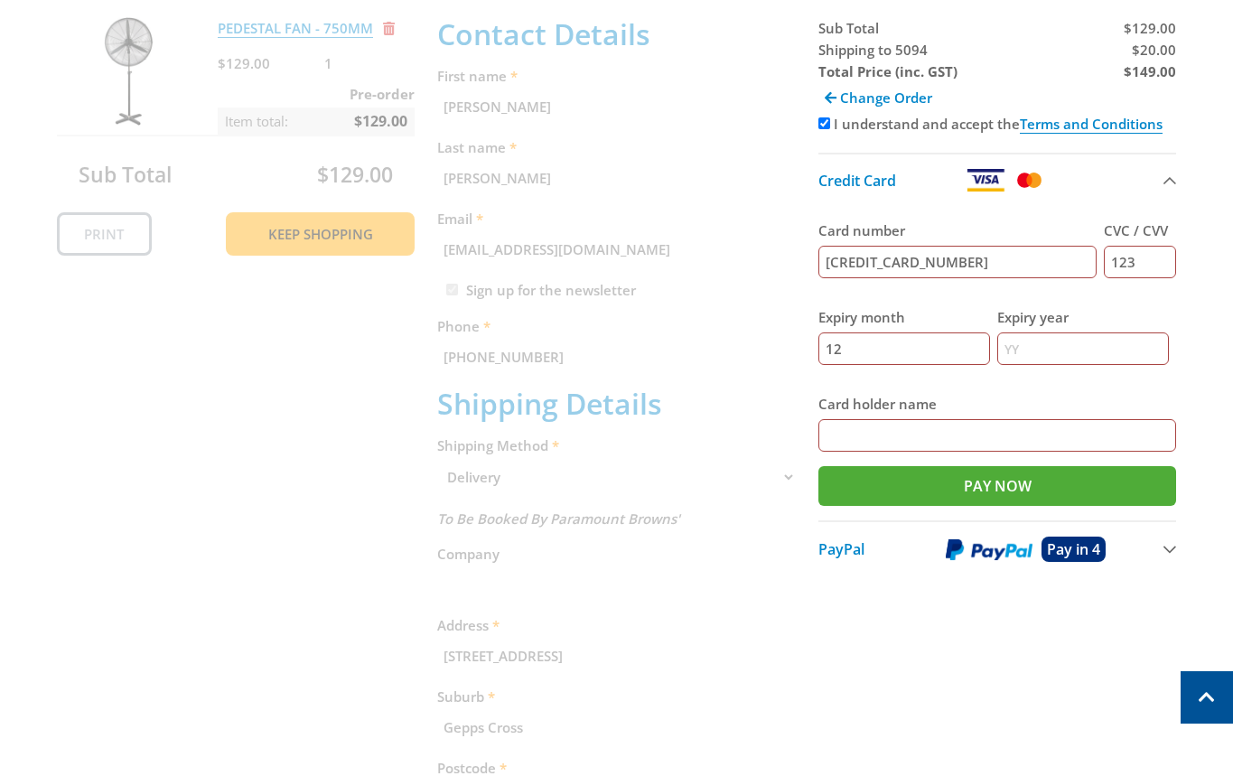
click at [1096, 340] on input "Expiry year" at bounding box center [1083, 348] width 172 height 33
type input "2025"
click at [926, 423] on input "Card holder name" at bounding box center [997, 435] width 359 height 33
paste input "[PERSON_NAME]"
type input "[PERSON_NAME]"
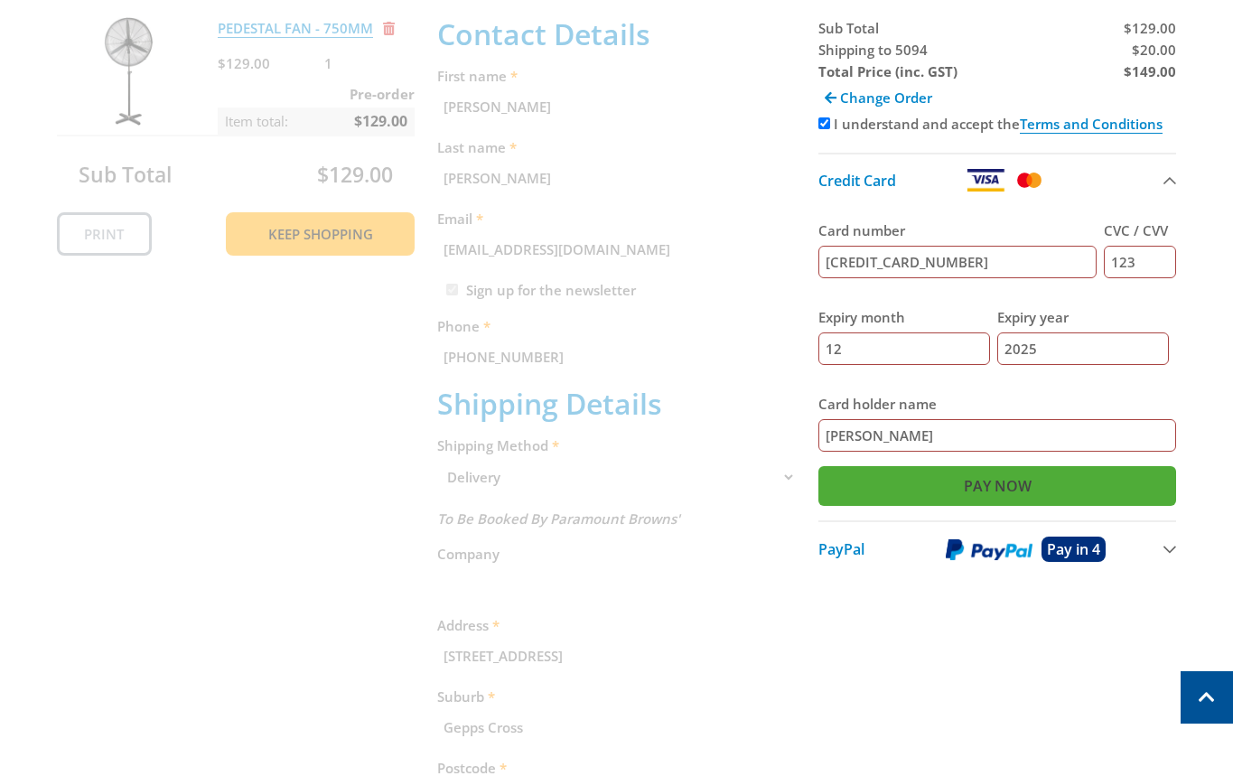
click at [894, 504] on input "Pay Now" at bounding box center [997, 486] width 359 height 40
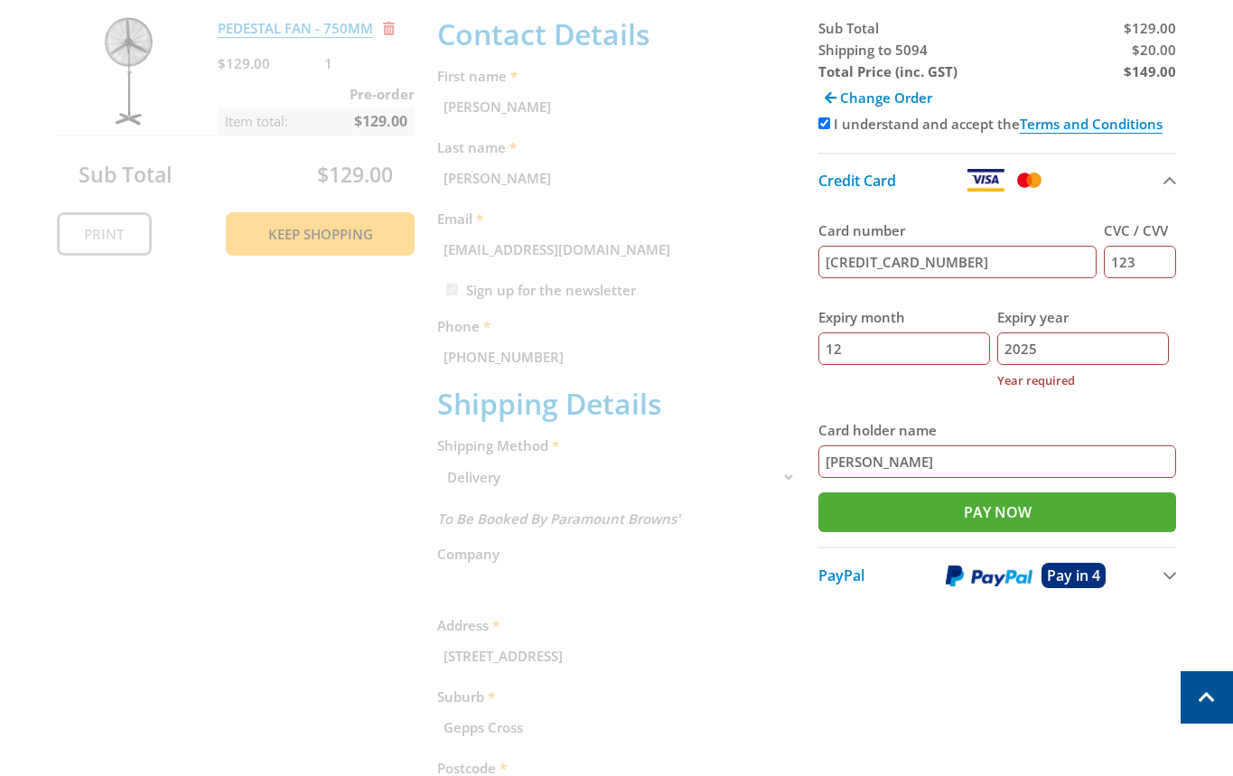
click at [1037, 349] on input "2025" at bounding box center [1083, 348] width 172 height 33
click at [936, 513] on input "Pay Now" at bounding box center [997, 512] width 359 height 40
click at [933, 343] on input "12" at bounding box center [904, 348] width 172 height 33
click at [1146, 345] on input "2025" at bounding box center [1083, 348] width 172 height 33
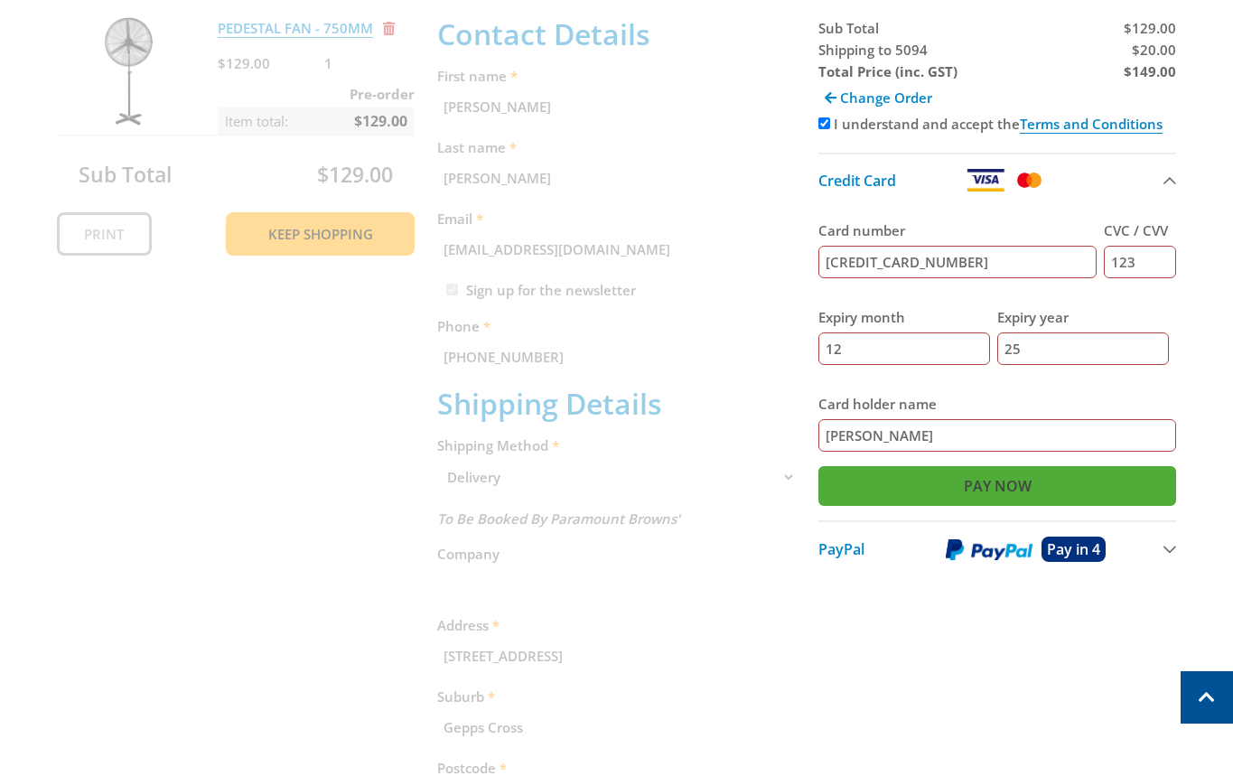
type input "25"
click at [1030, 469] on input "Pay Now" at bounding box center [997, 486] width 359 height 40
type input "Paying..."
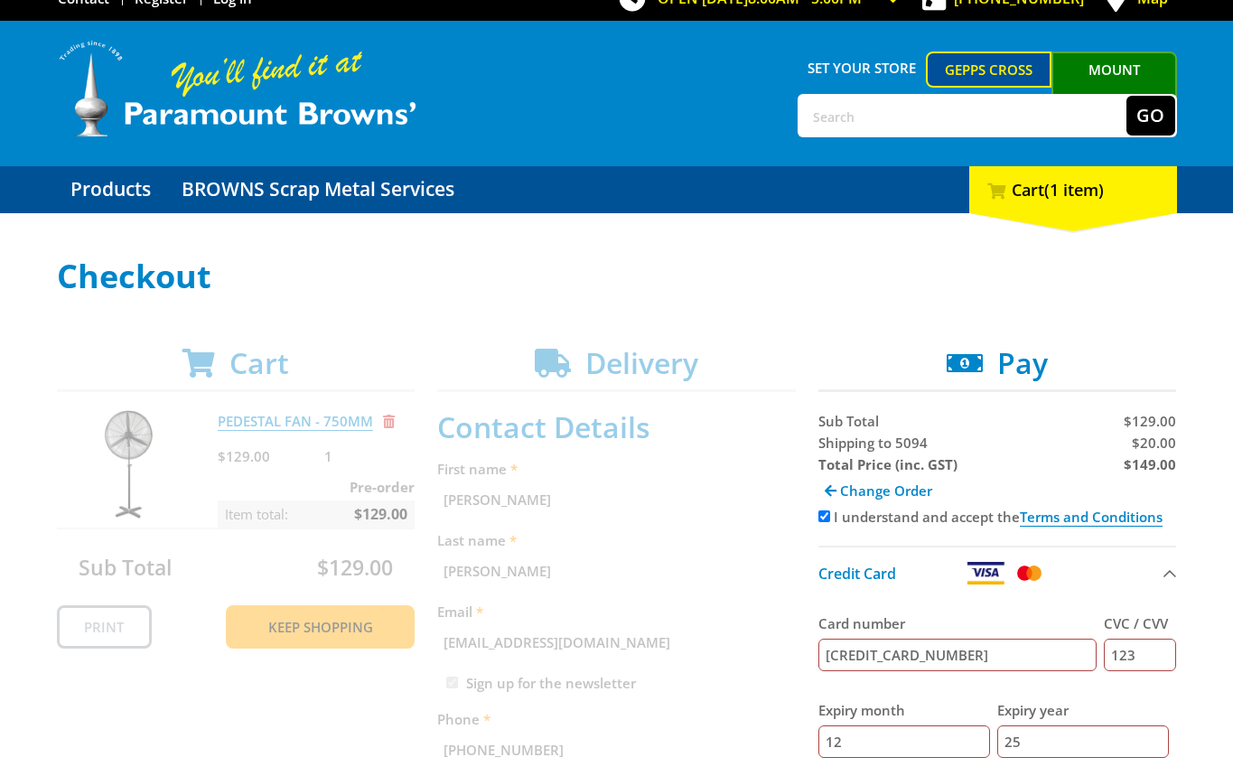
scroll to position [0, 0]
